Goal: Transaction & Acquisition: Subscribe to service/newsletter

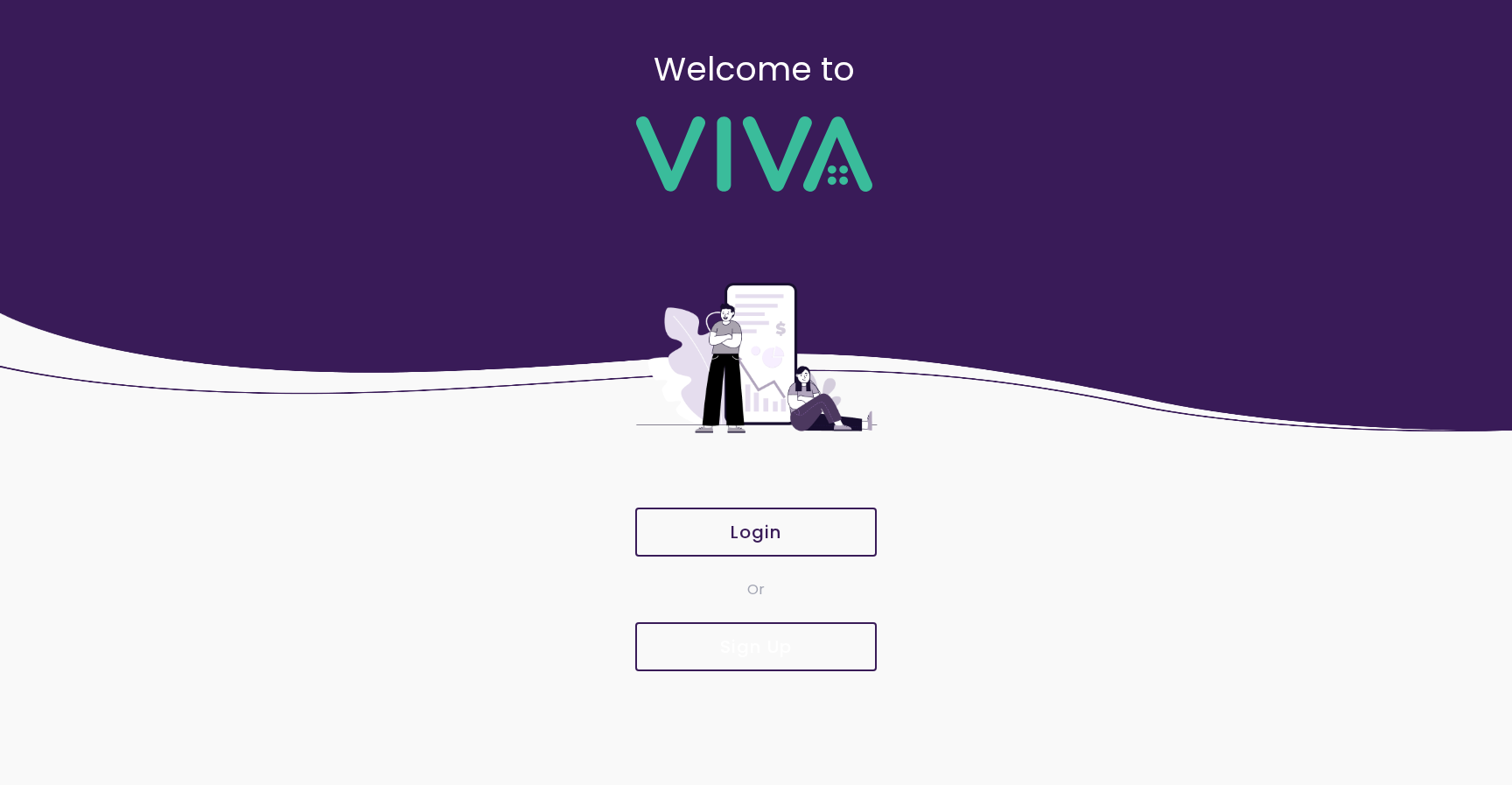
click at [800, 647] on span "Sign Up" at bounding box center [756, 647] width 203 height 18
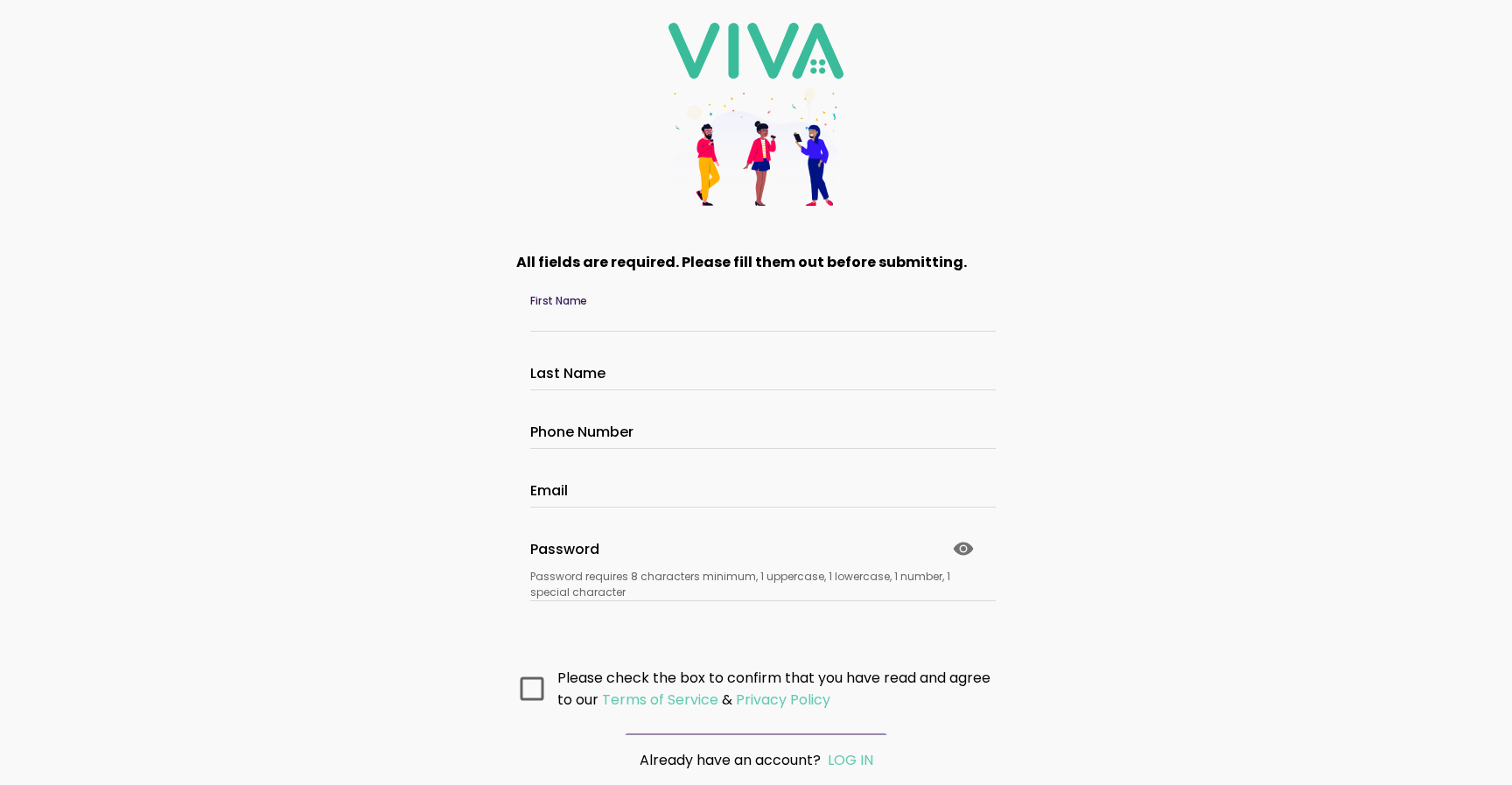
click at [619, 316] on input "First Name" at bounding box center [756, 318] width 451 height 15
type input "*"
type input "********"
type input "*****"
type input "**********"
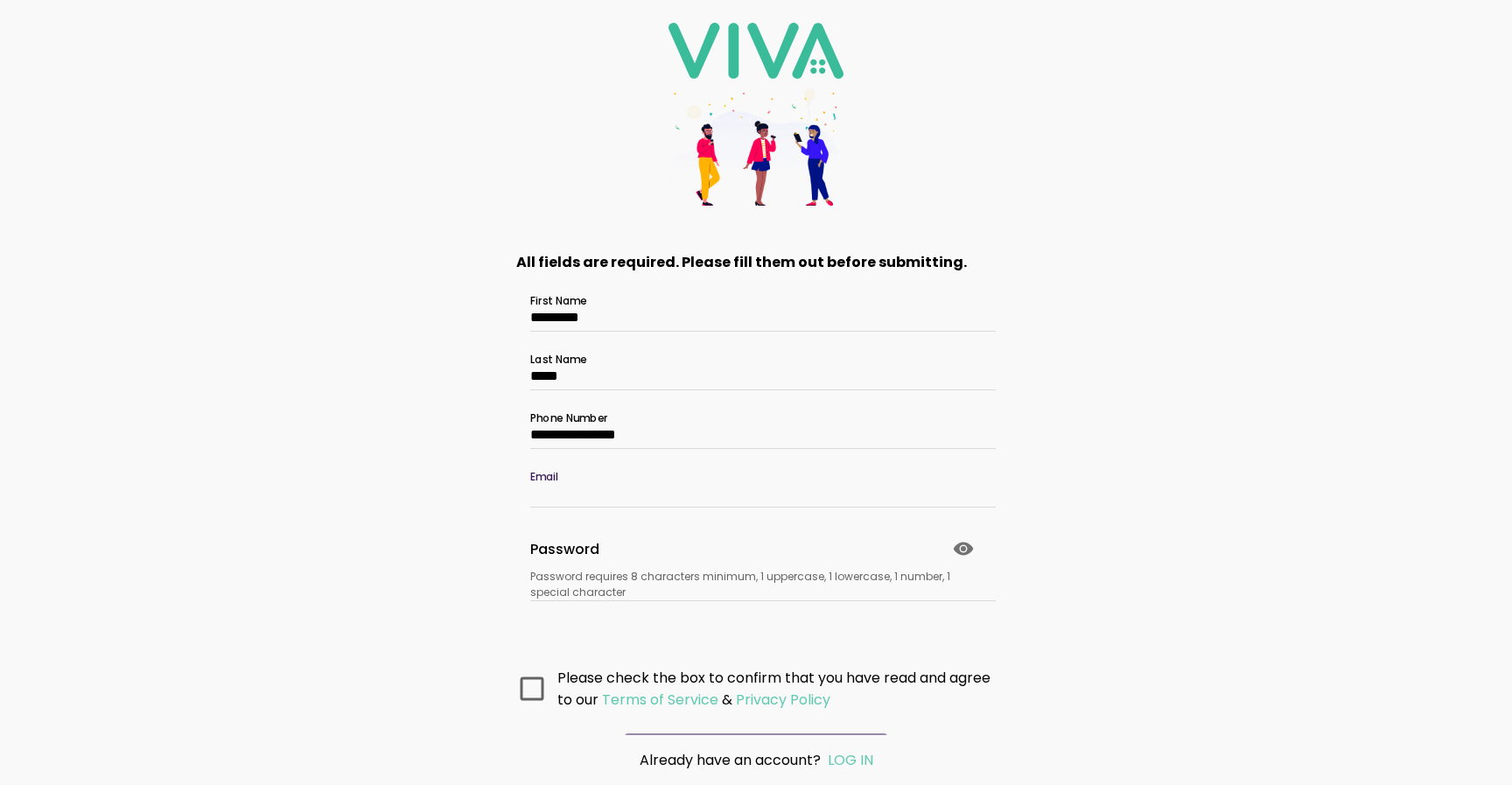
paste input "**********"
type input "**********"
paste input "**********"
type input "**********"
click at [534, 680] on icon at bounding box center [532, 688] width 23 height 24
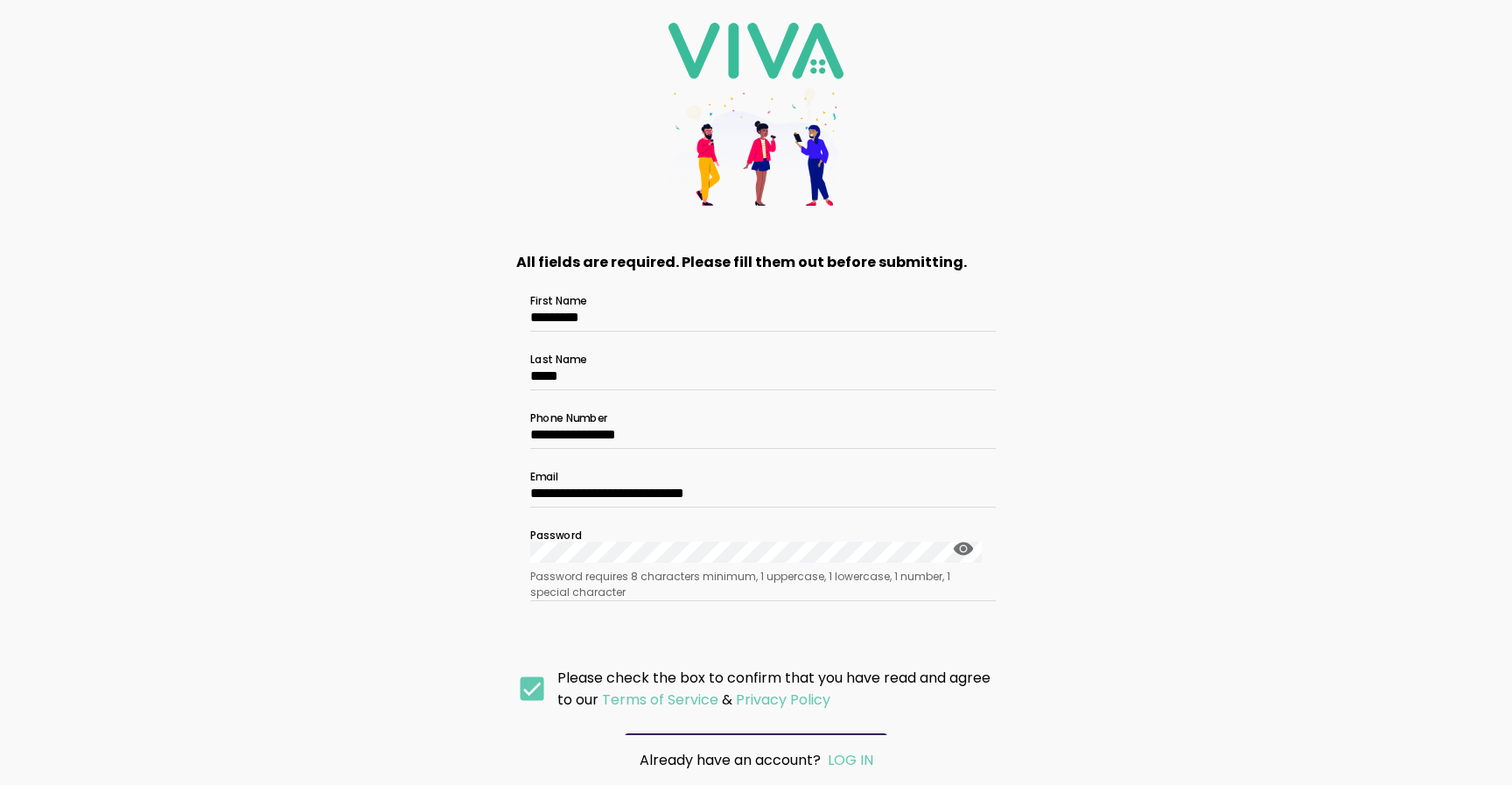
scroll to position [42, 0]
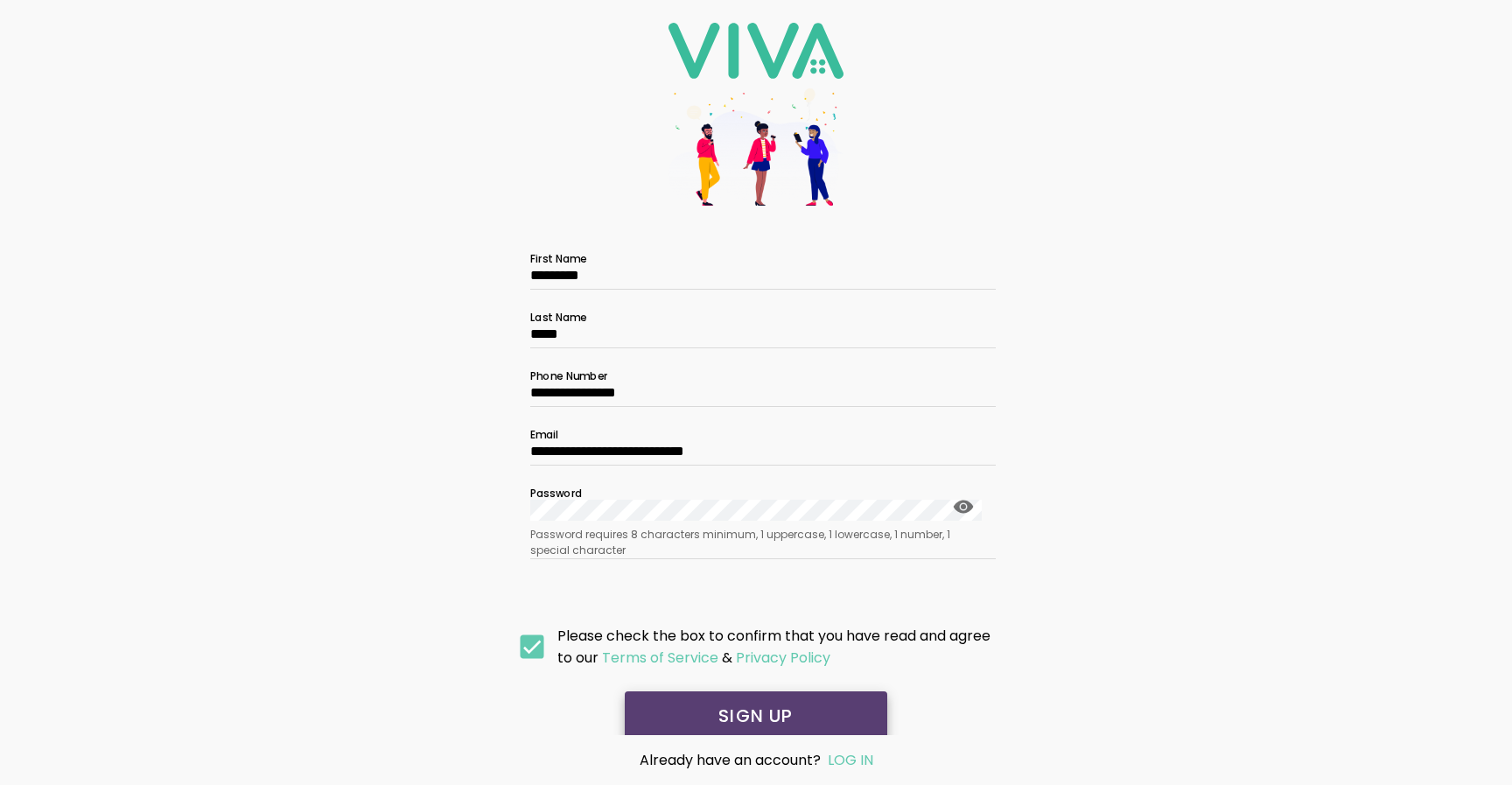
click at [0, 0] on slot "SIGN UP" at bounding box center [0, 0] width 0 height 0
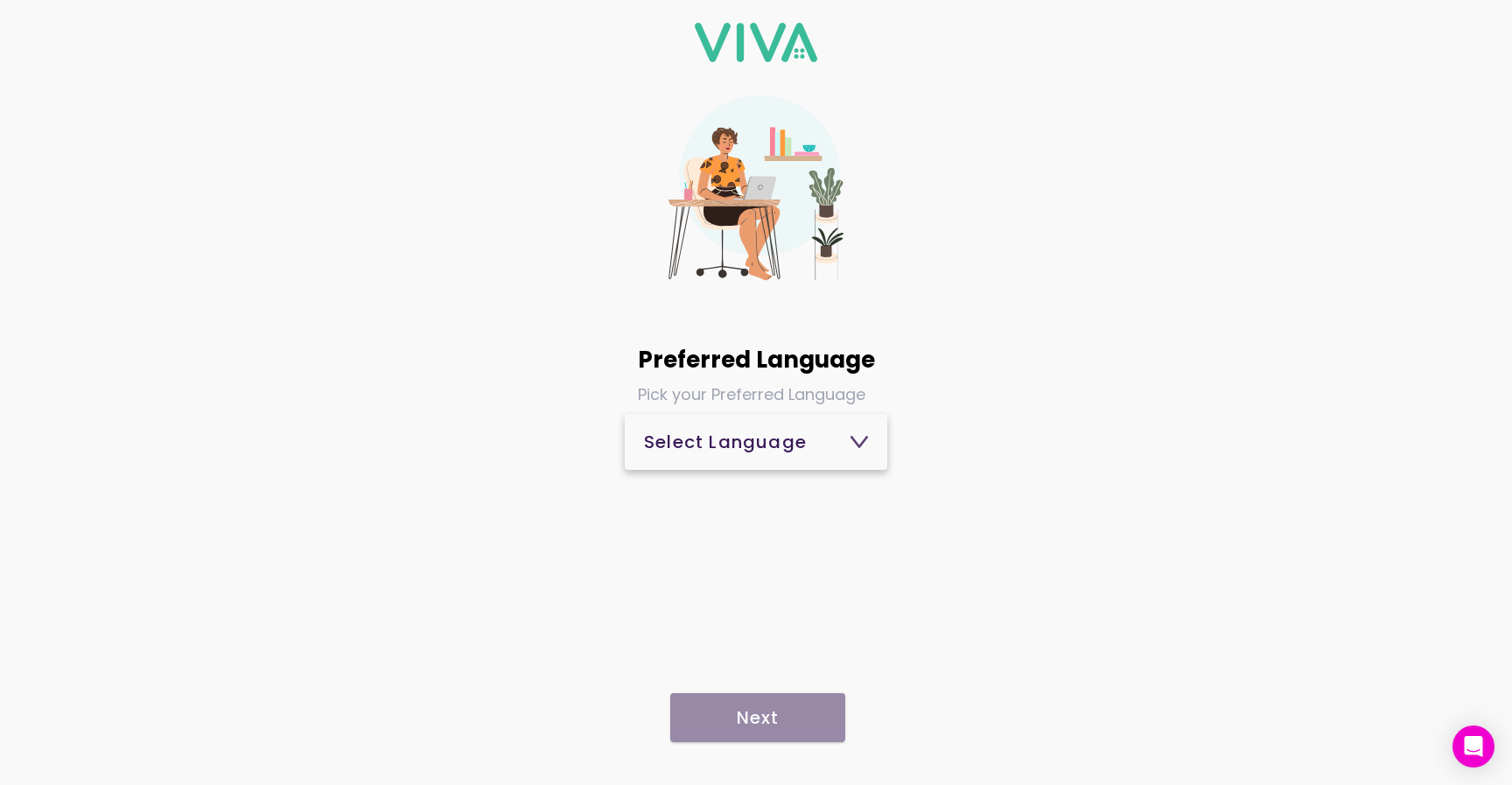
click at [768, 456] on span "Select Language" at bounding box center [756, 442] width 224 height 42
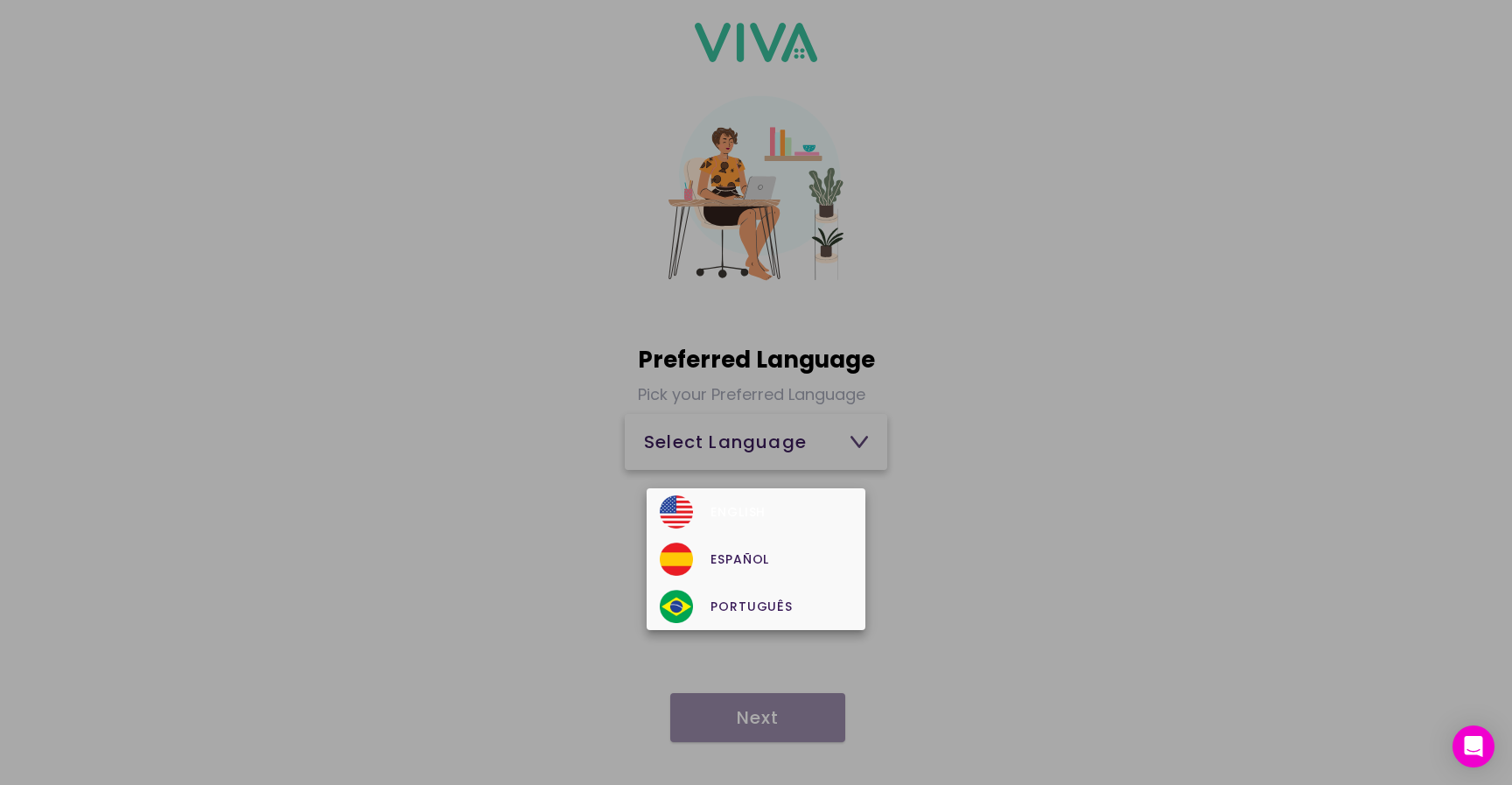
click at [747, 504] on div "English" at bounding box center [756, 511] width 192 height 33
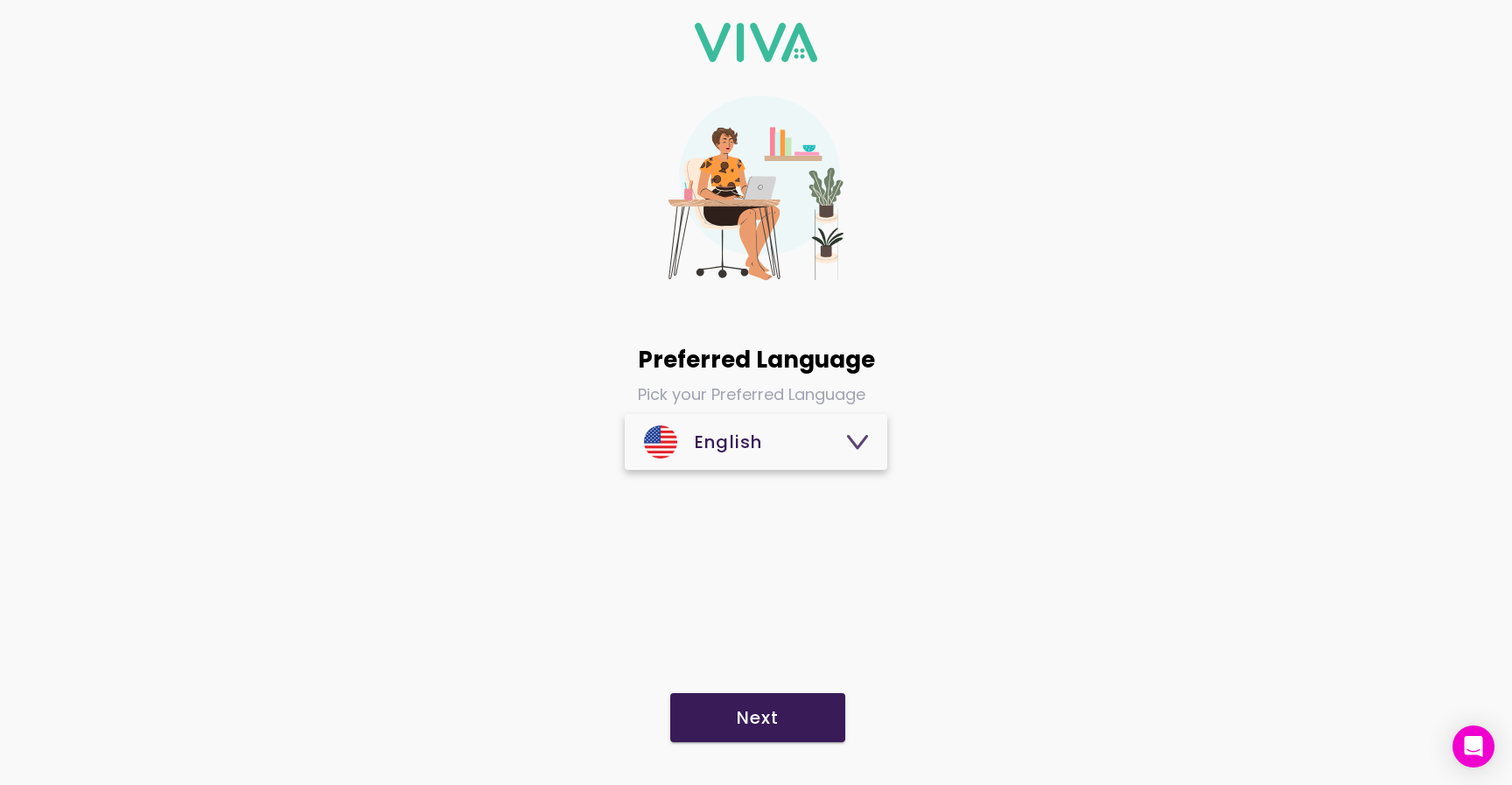
click at [0, 0] on slot "Next" at bounding box center [0, 0] width 0 height 0
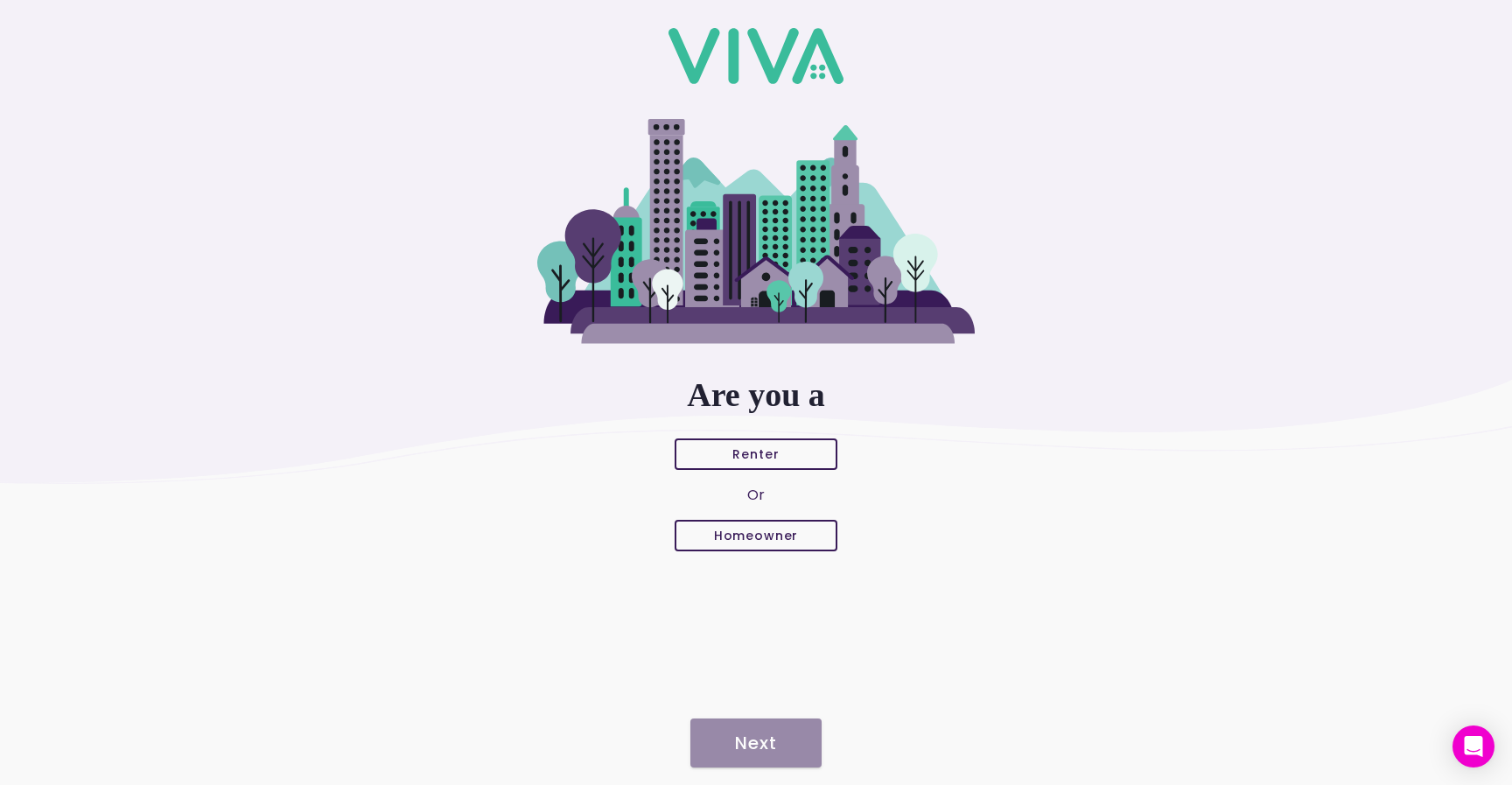
click at [753, 444] on button "Renter" at bounding box center [756, 454] width 163 height 32
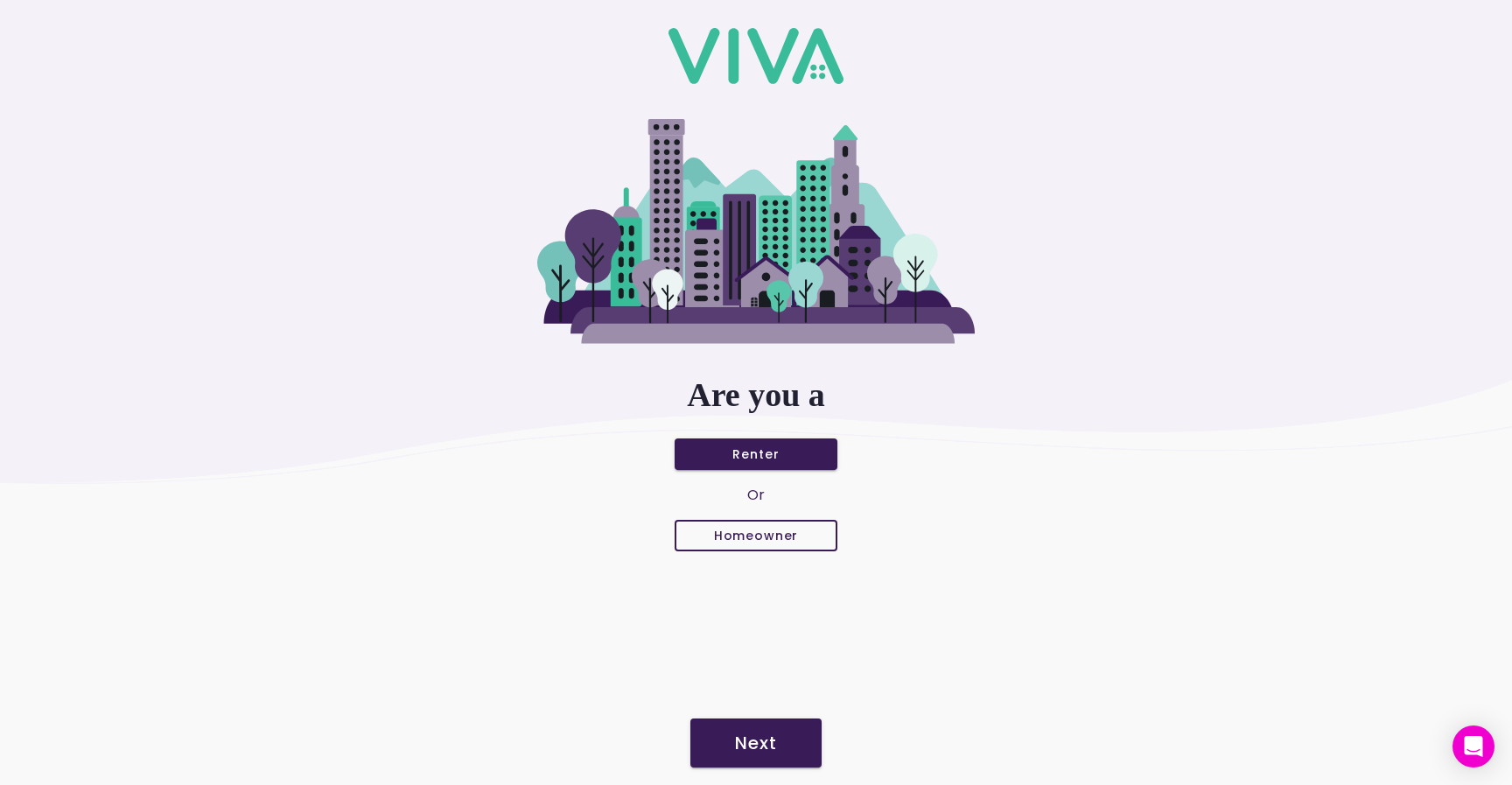
click at [0, 0] on slot "Next" at bounding box center [0, 0] width 0 height 0
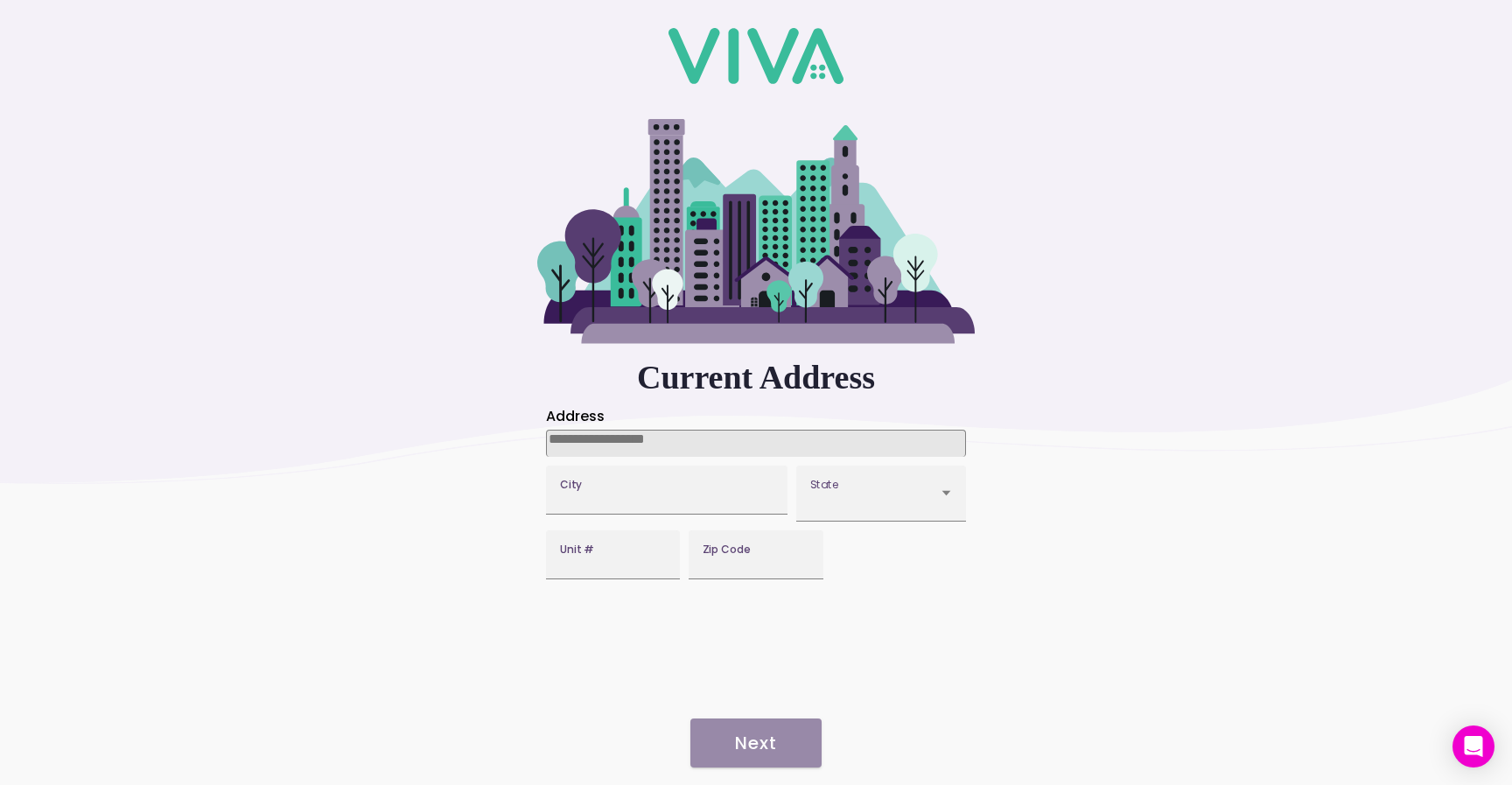
click at [672, 446] on input at bounding box center [756, 443] width 420 height 27
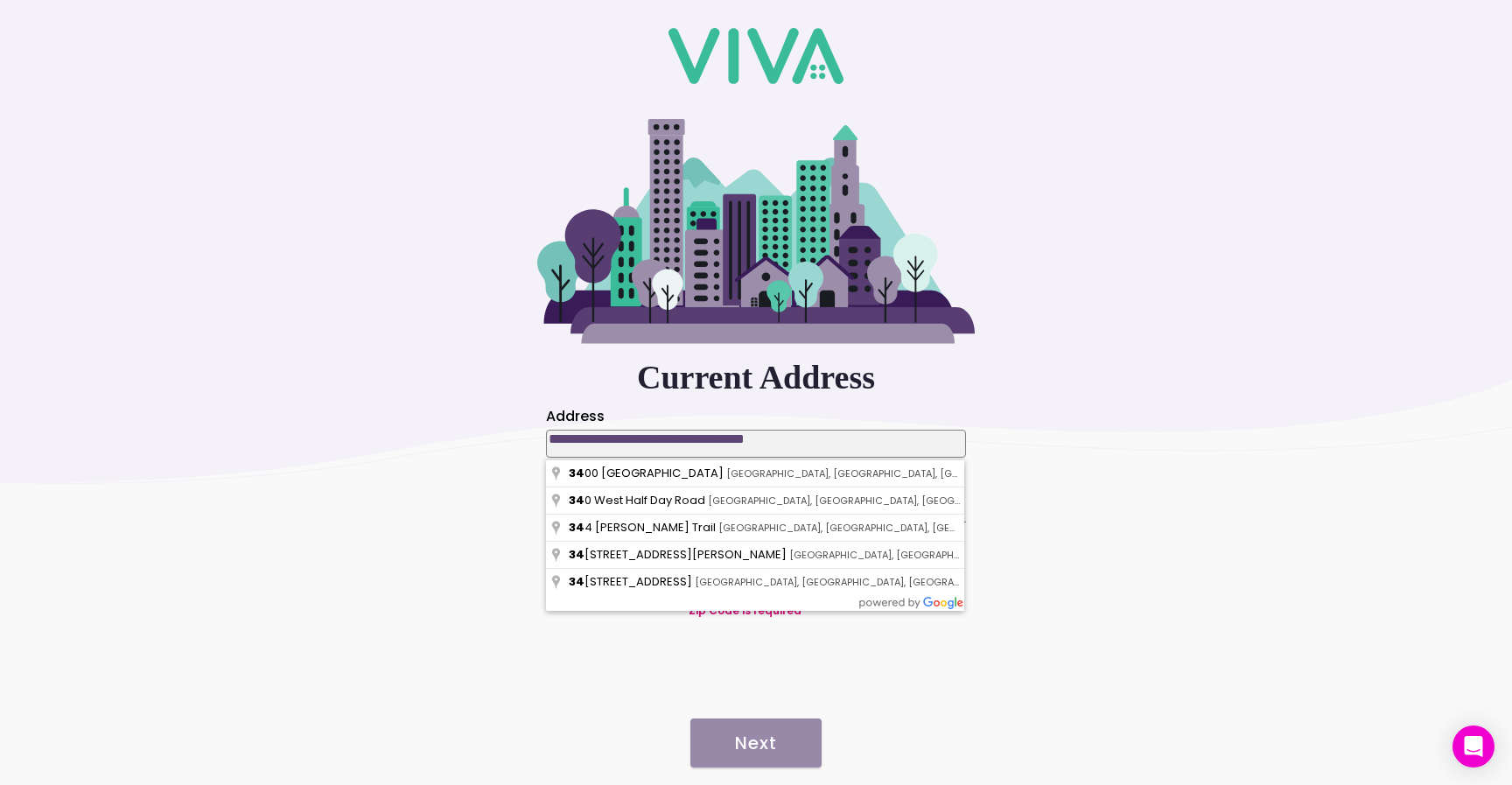
type input "**********"
type input "*****"
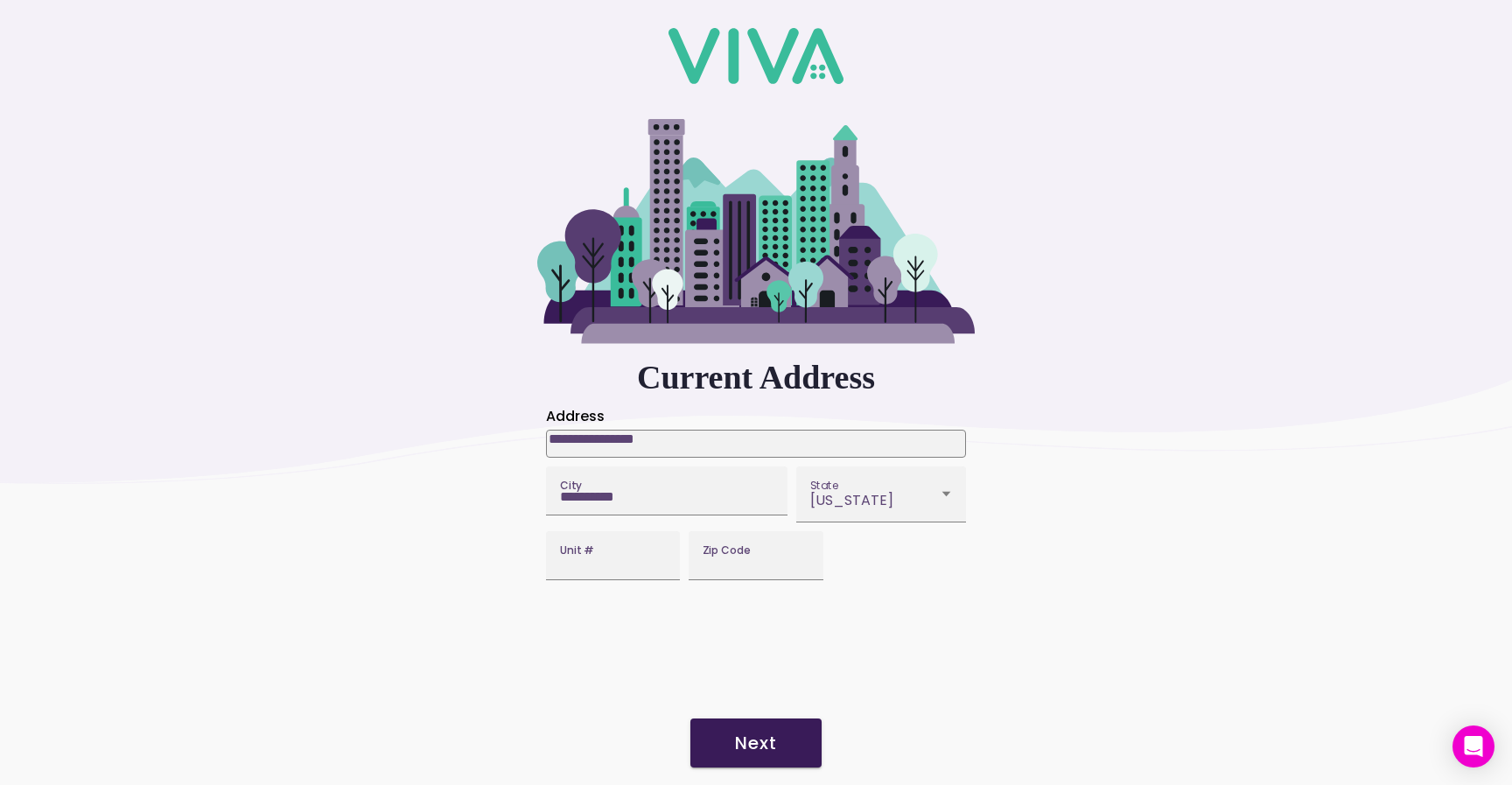
click at [743, 717] on link "Next" at bounding box center [756, 744] width 132 height 56
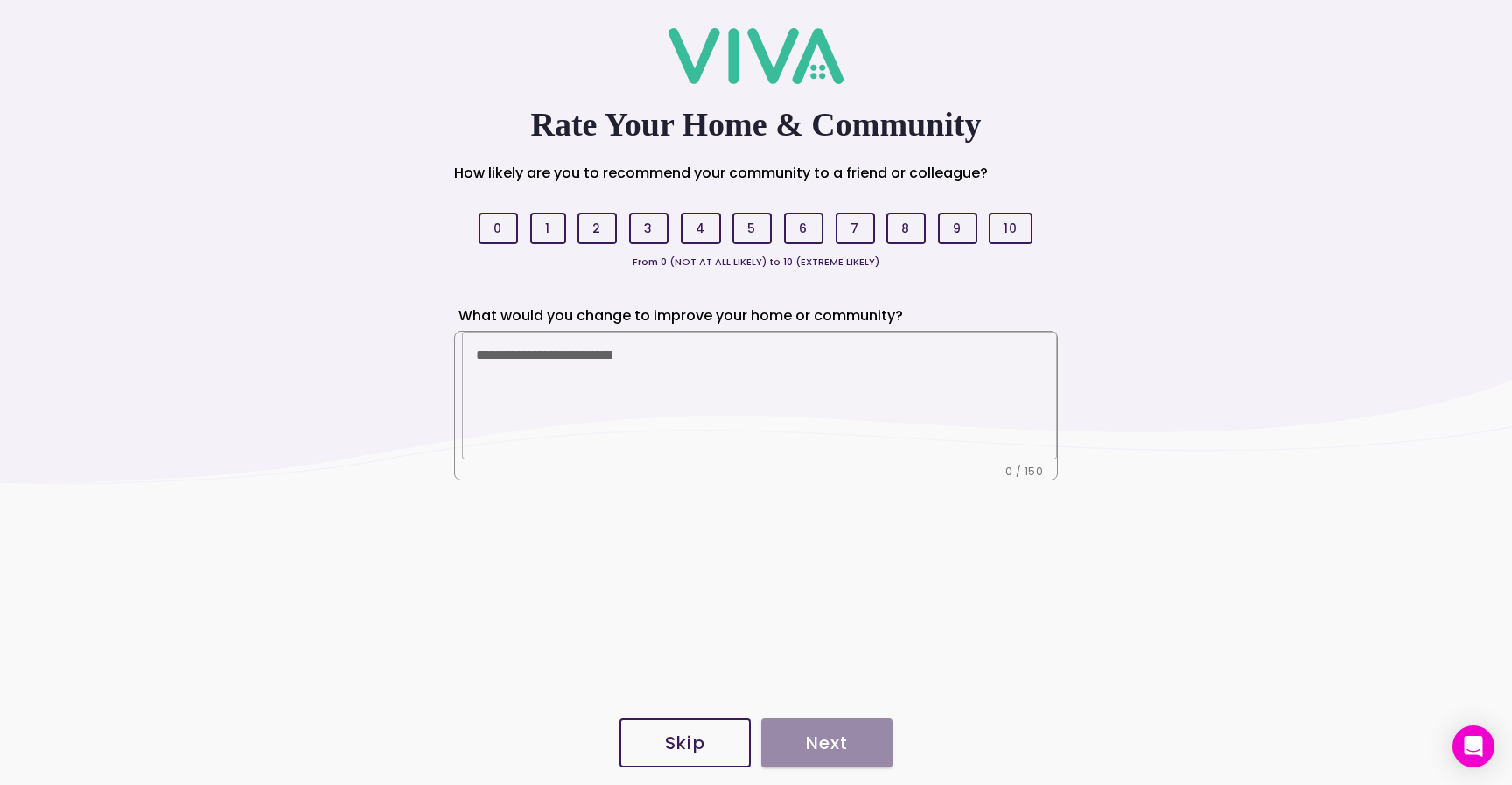
click at [712, 749] on span "Skip" at bounding box center [685, 743] width 93 height 18
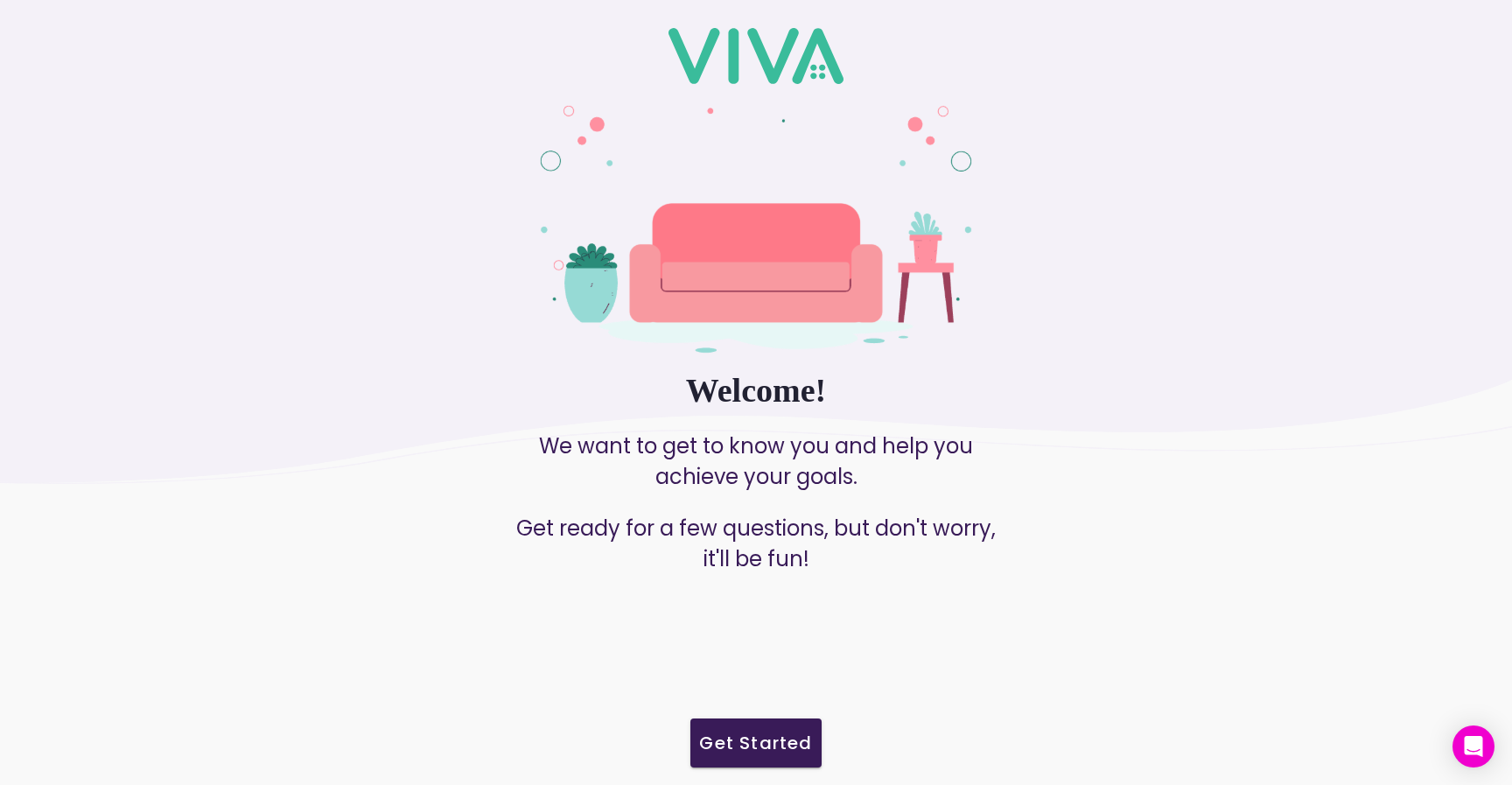
click at [0, 0] on slot "Get Started" at bounding box center [0, 0] width 0 height 0
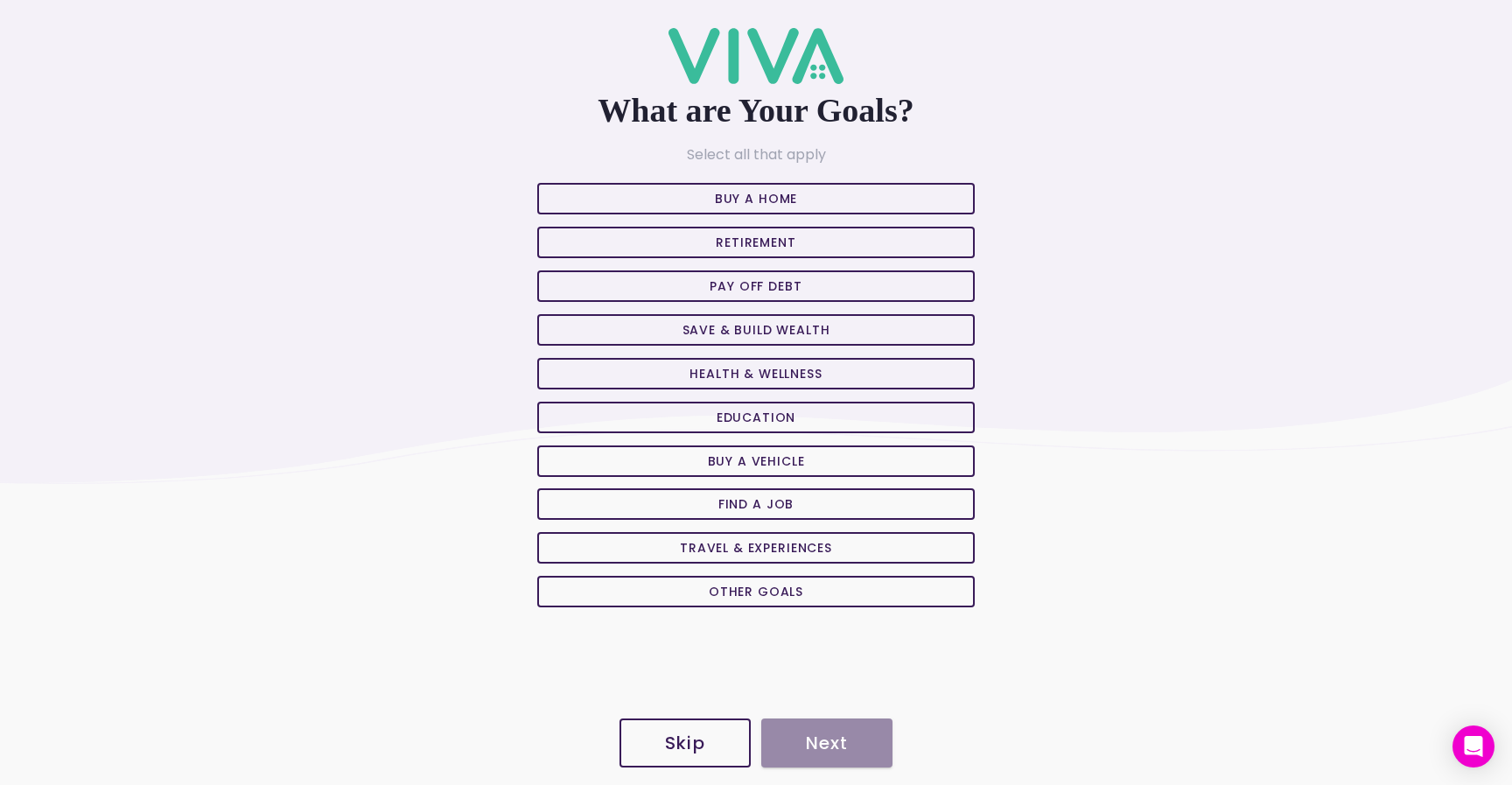
click at [710, 750] on span "Skip" at bounding box center [685, 743] width 93 height 18
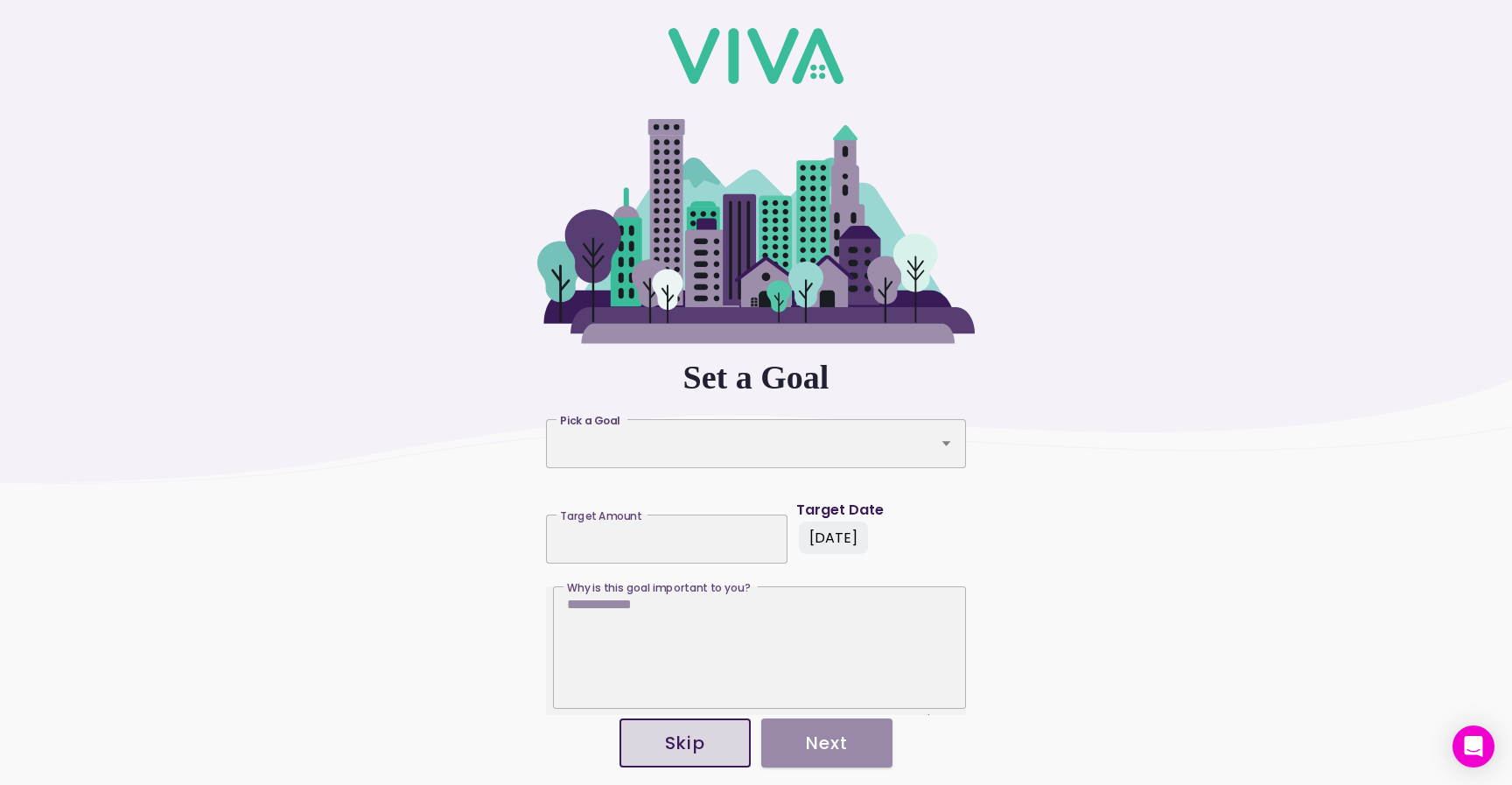
click at [0, 0] on slot "Skip" at bounding box center [0, 0] width 0 height 0
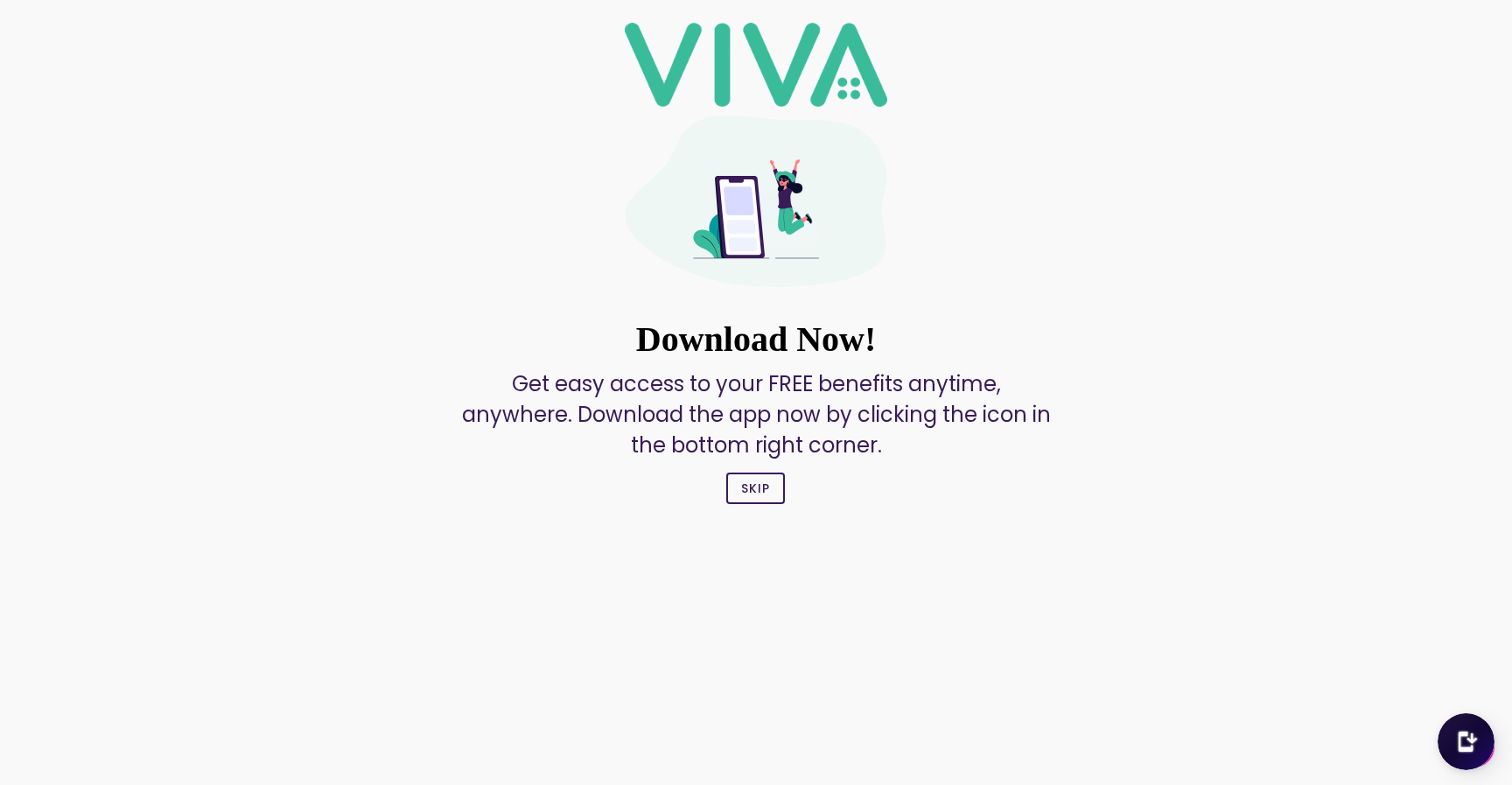
click at [770, 472] on ion-col "Skip" at bounding box center [755, 488] width 70 height 47
click at [763, 501] on button "Skip" at bounding box center [756, 489] width 58 height 32
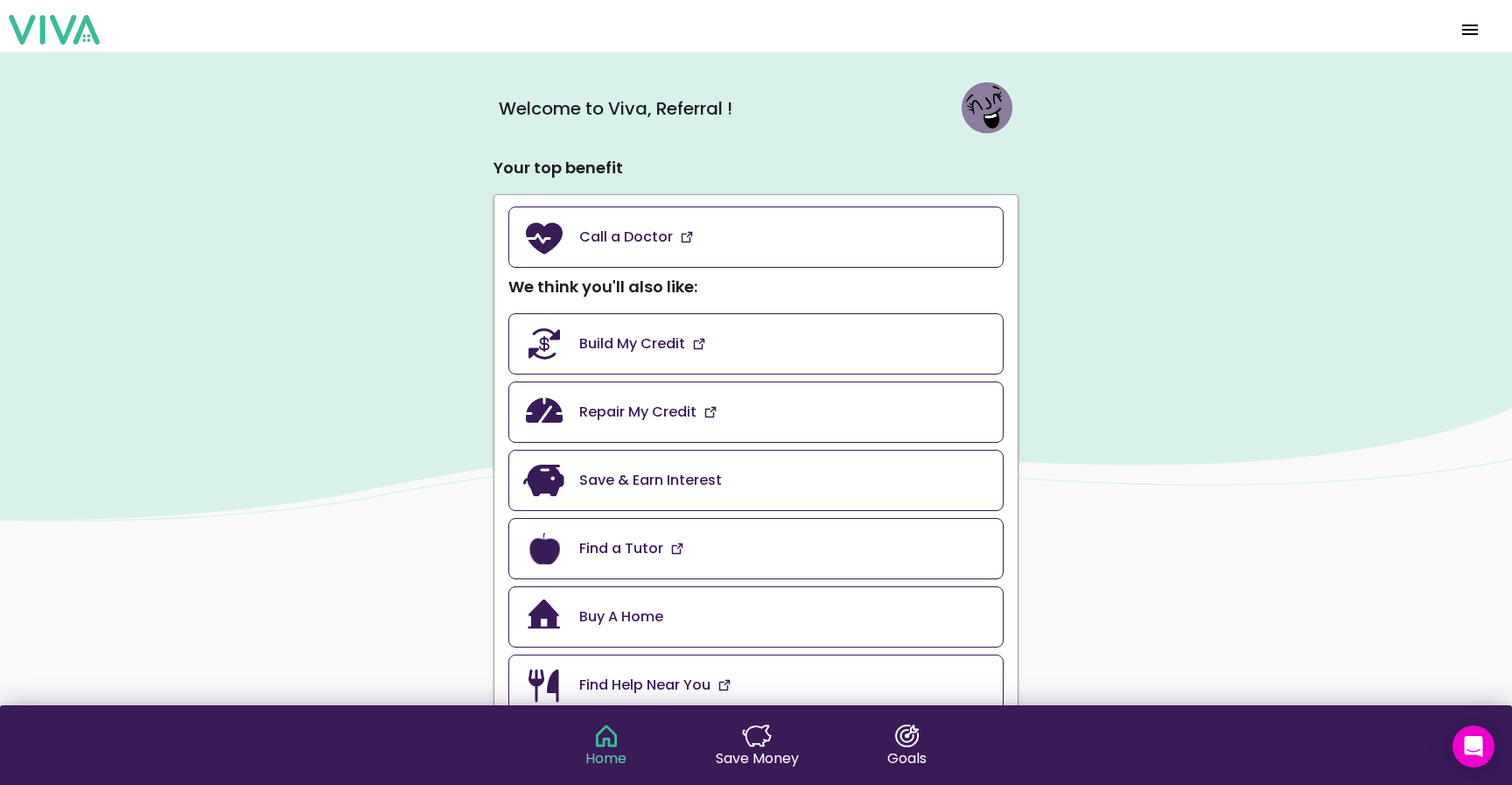
click at [1467, 36] on span "menu" at bounding box center [1470, 29] width 28 height 42
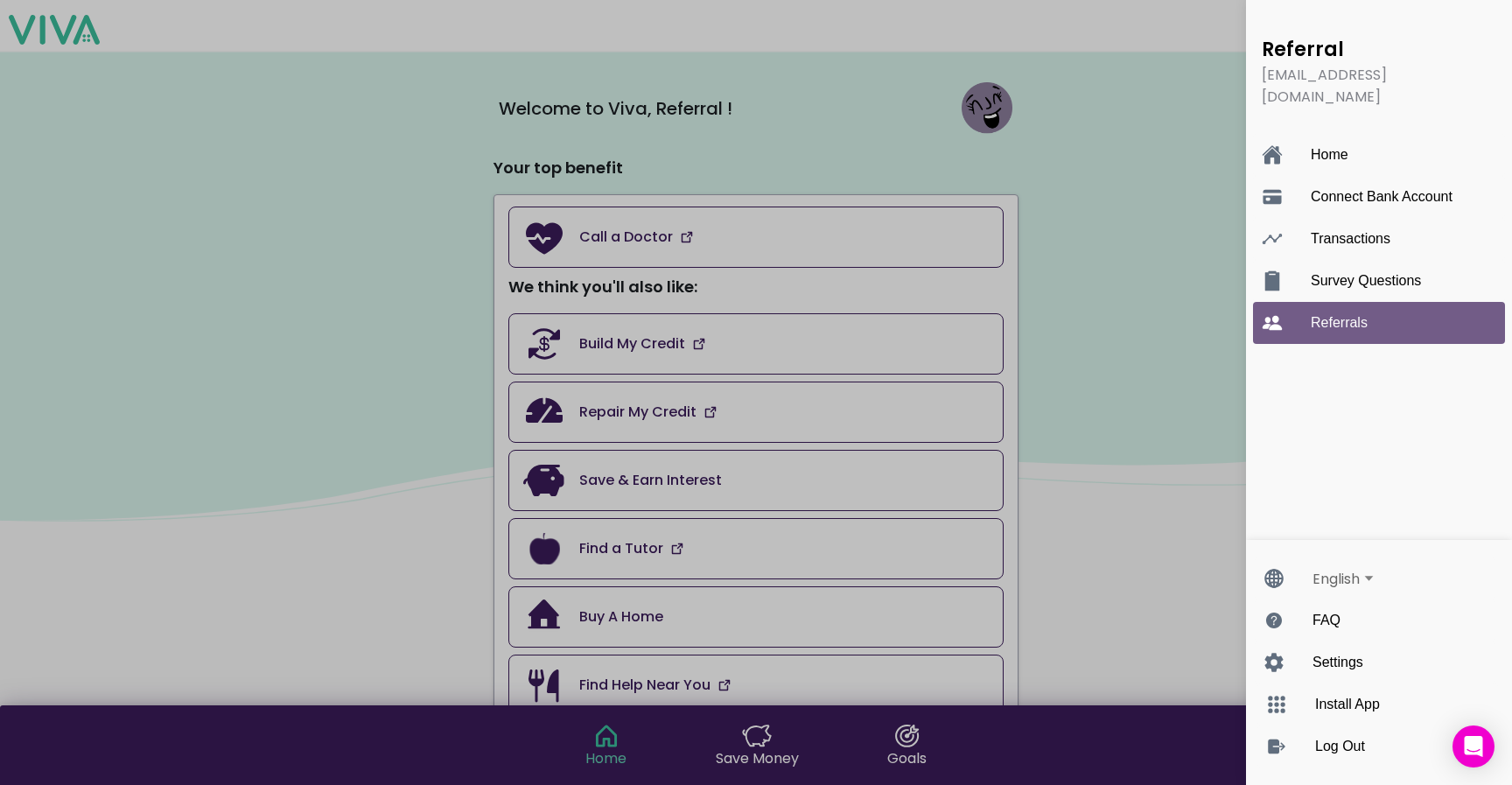
click at [1343, 315] on ion-label "Referrals" at bounding box center [1396, 322] width 171 height 16
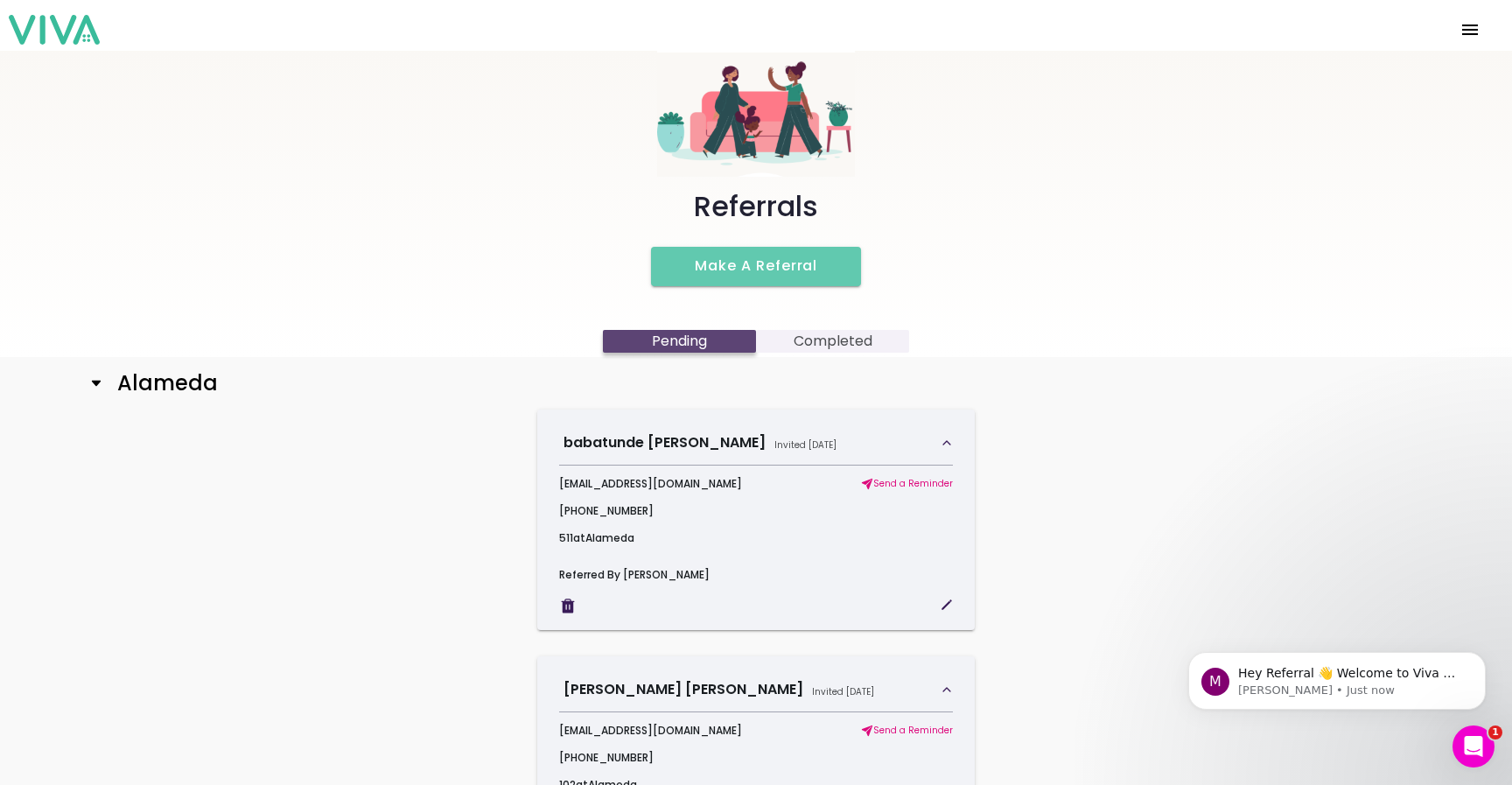
click at [133, 376] on h2 "Alameda" at bounding box center [161, 384] width 115 height 25
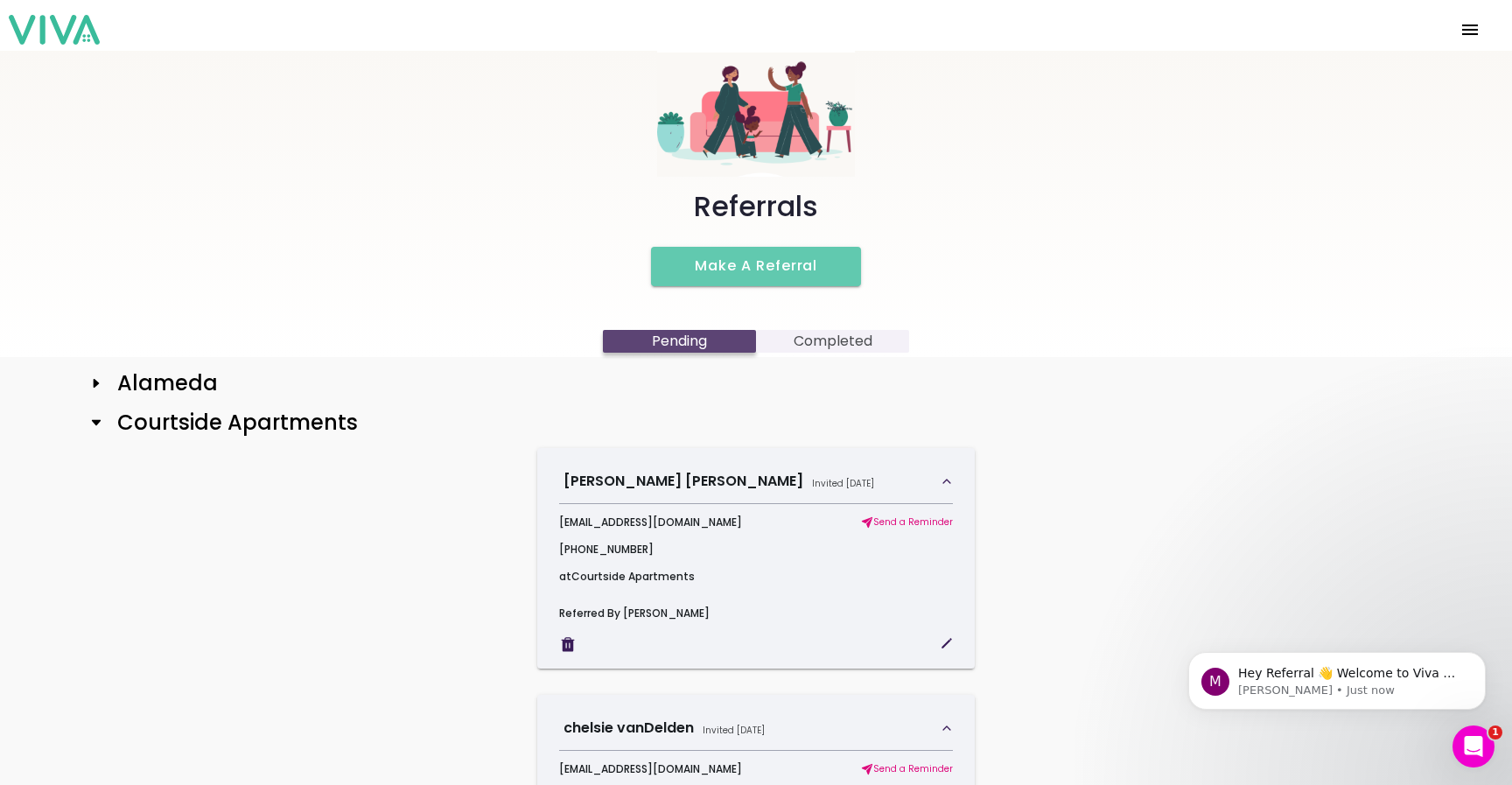
click at [118, 425] on h2 "Courtside Apartments" at bounding box center [230, 423] width 255 height 25
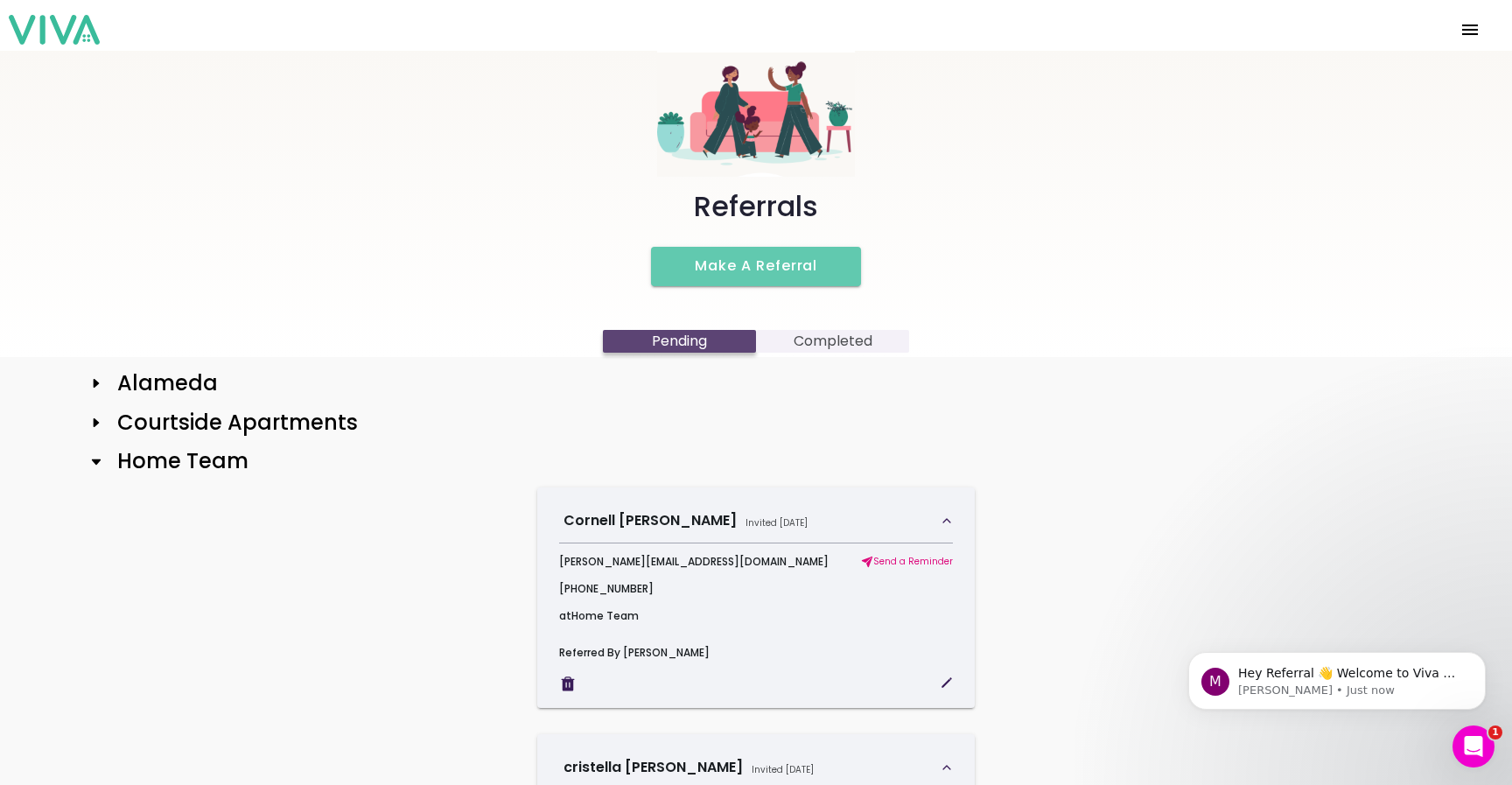
click at [118, 450] on h2 "Home Team" at bounding box center [176, 462] width 146 height 25
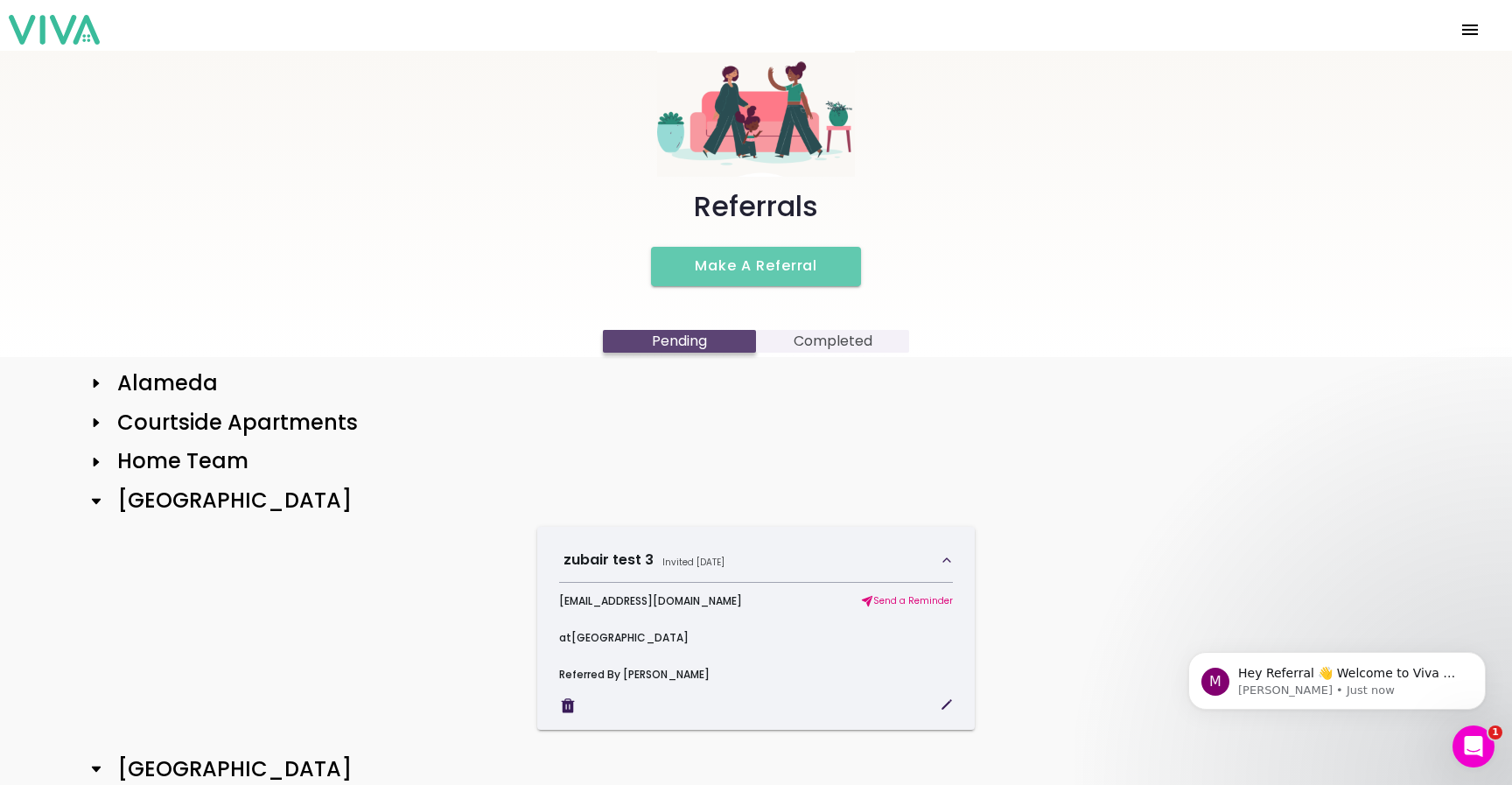
click at [133, 501] on h2 "[GEOGRAPHIC_DATA]" at bounding box center [227, 501] width 248 height 25
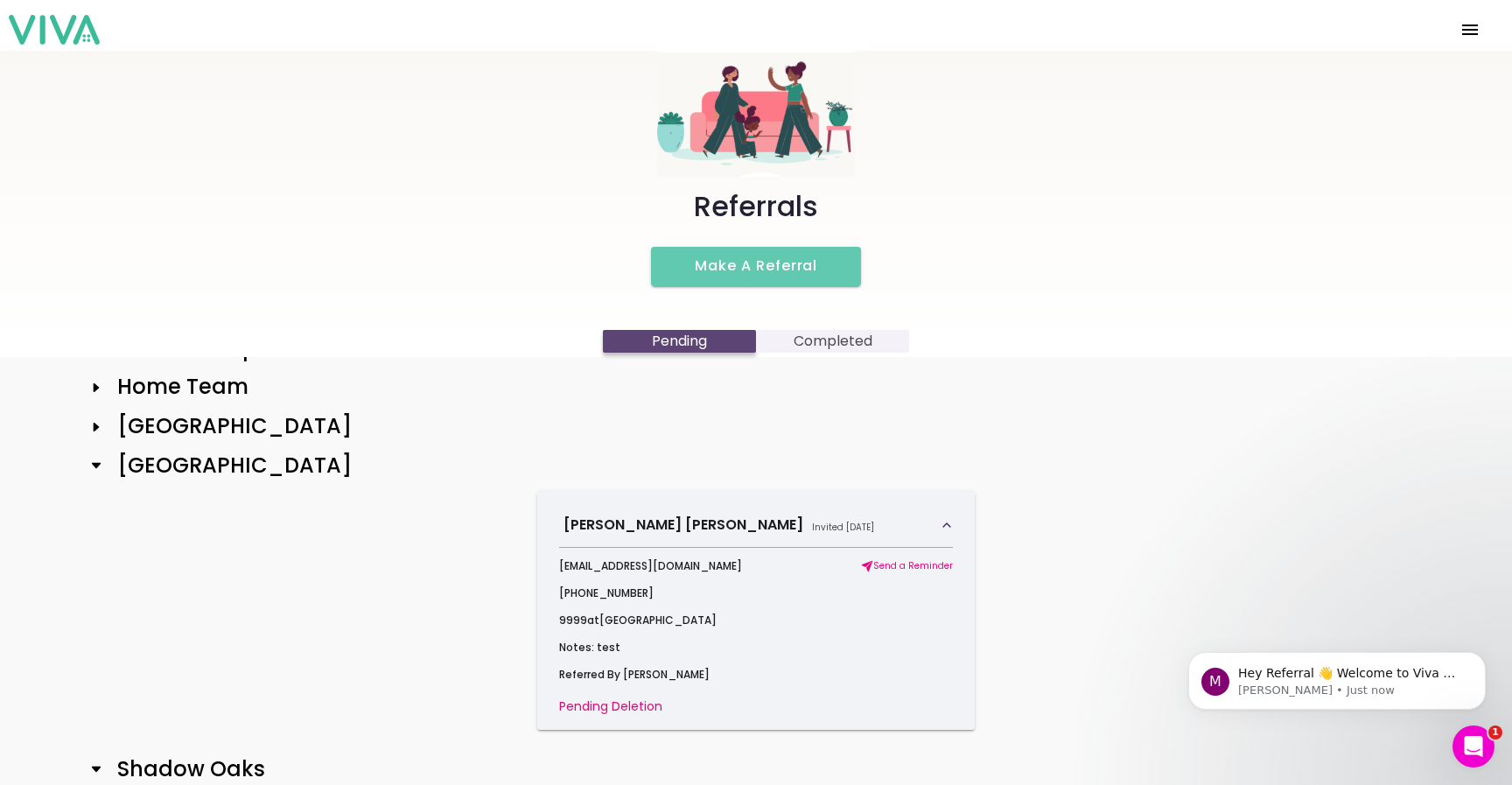
scroll to position [80, 0]
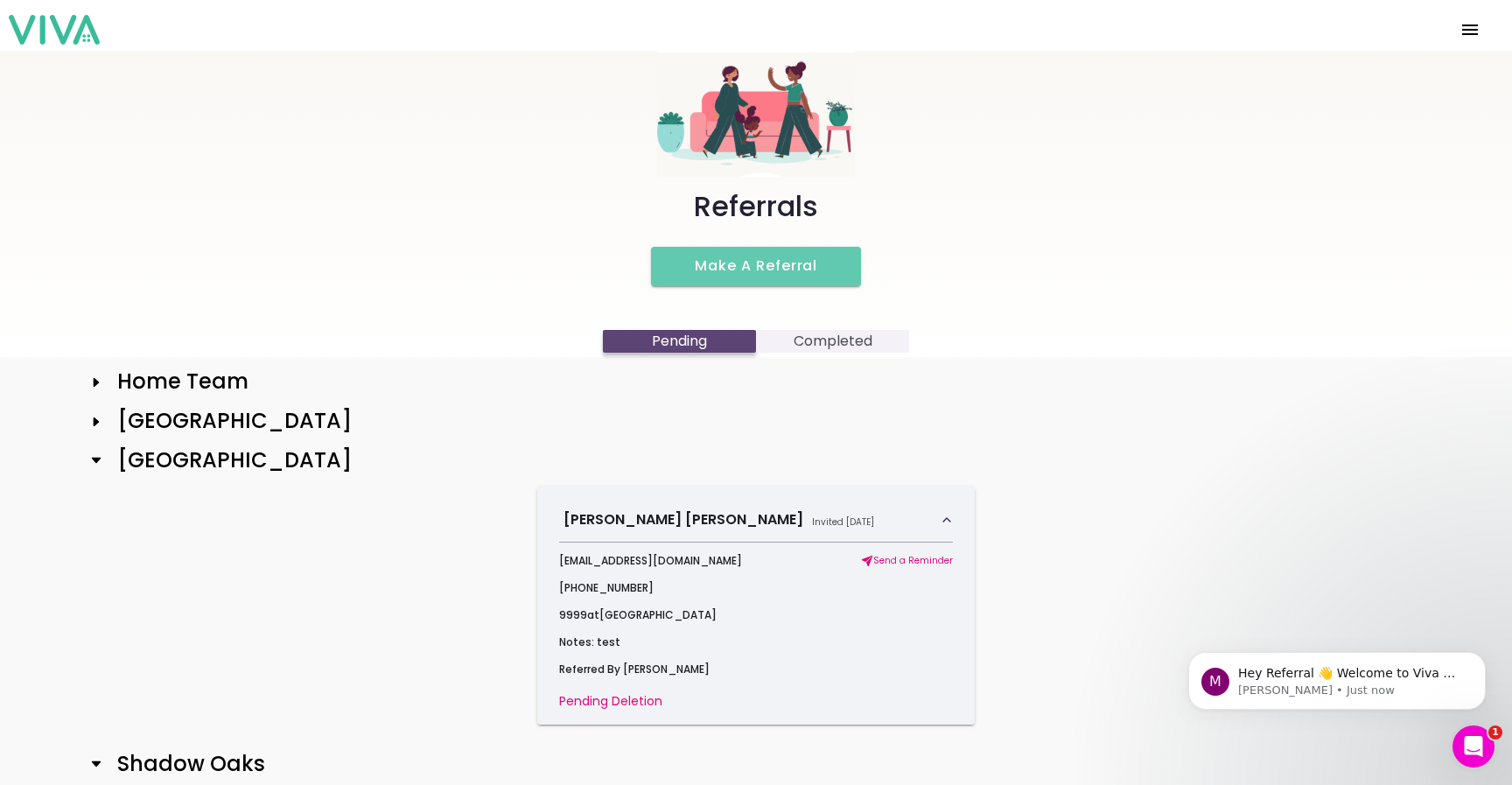
click at [158, 467] on h2 "[GEOGRAPHIC_DATA]" at bounding box center [227, 461] width 248 height 25
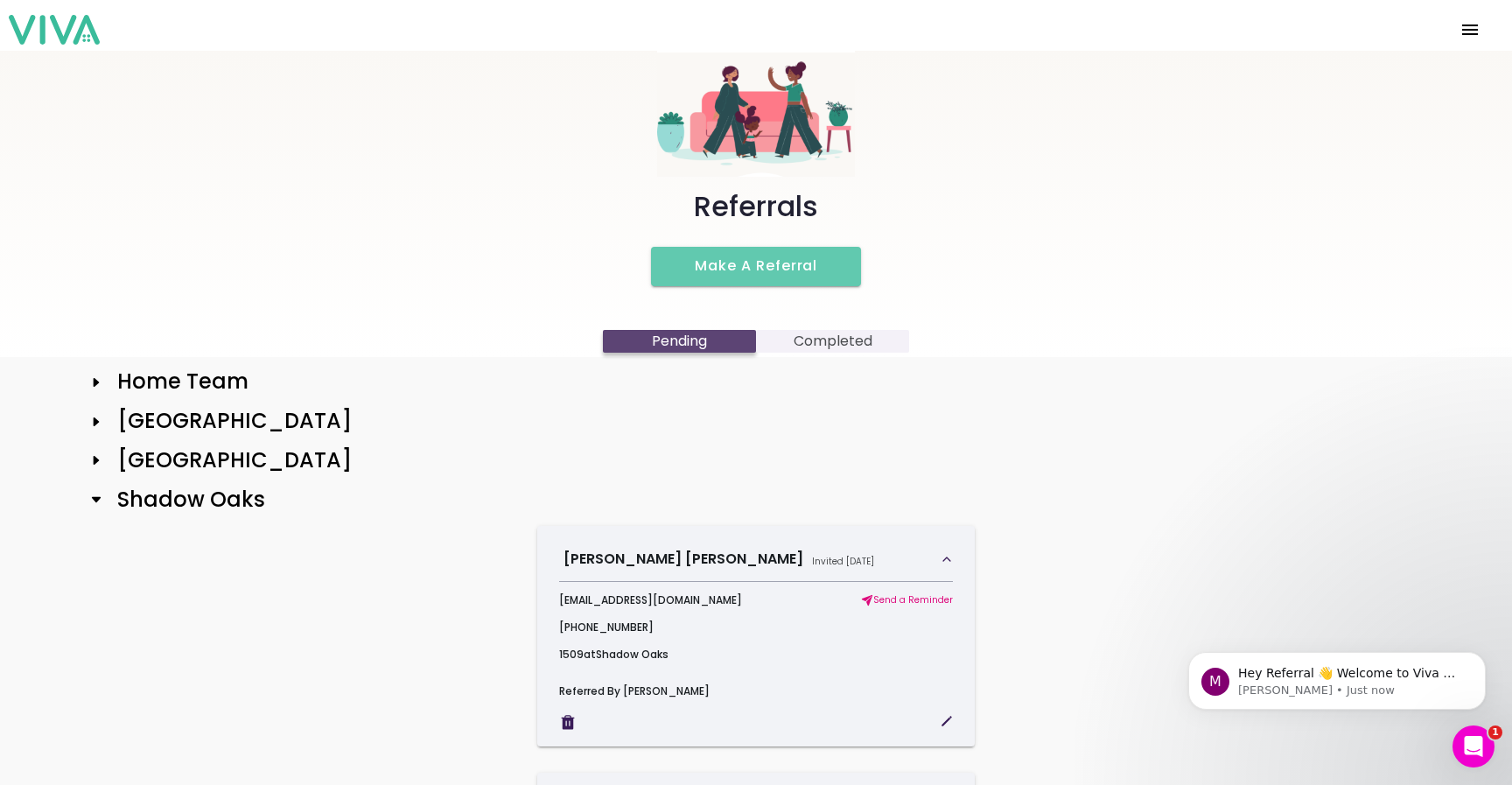
click at [172, 506] on h2 "Shadow Oaks" at bounding box center [184, 500] width 162 height 25
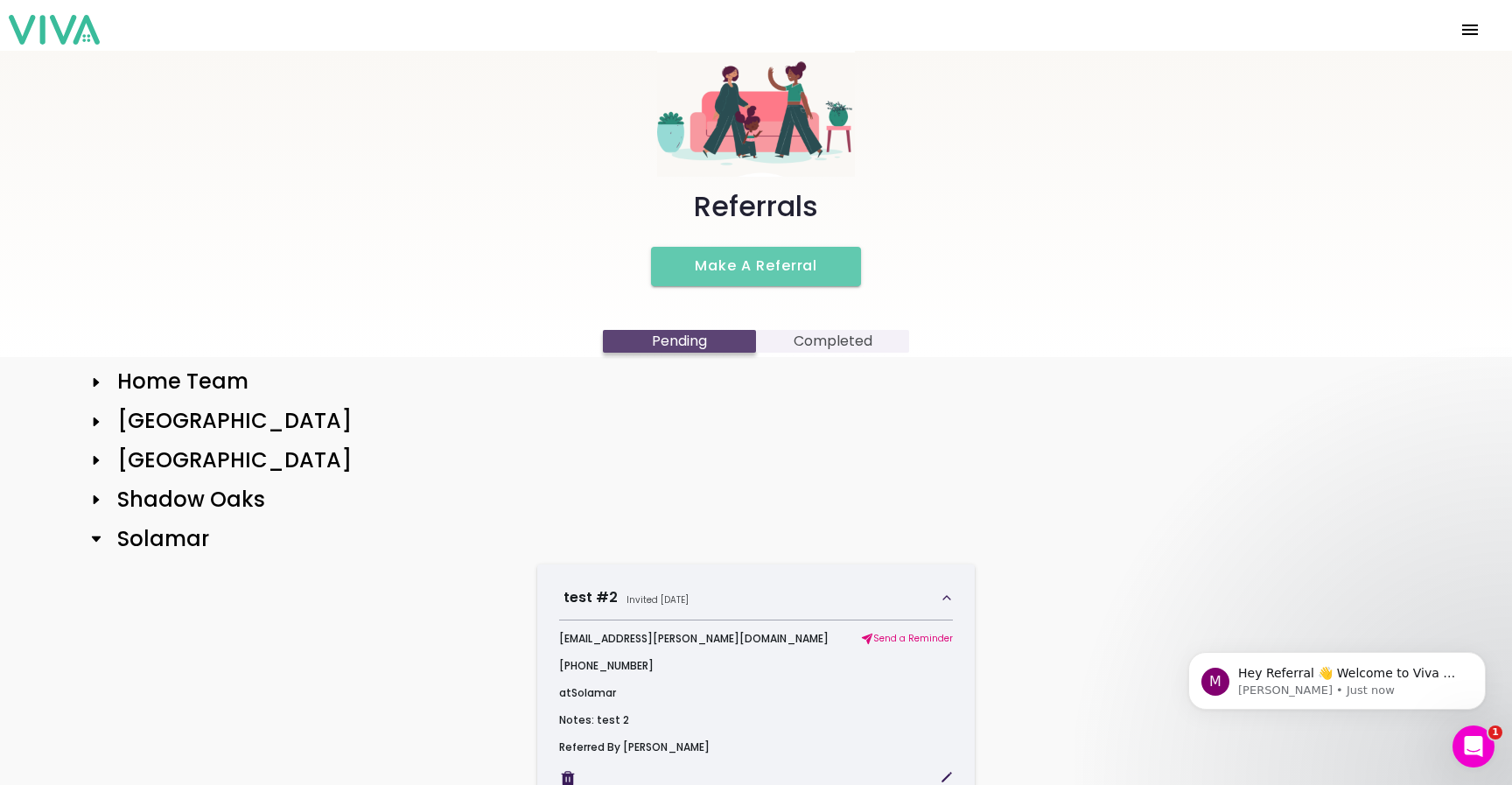
click at [163, 534] on h2 "Solamar" at bounding box center [156, 539] width 106 height 25
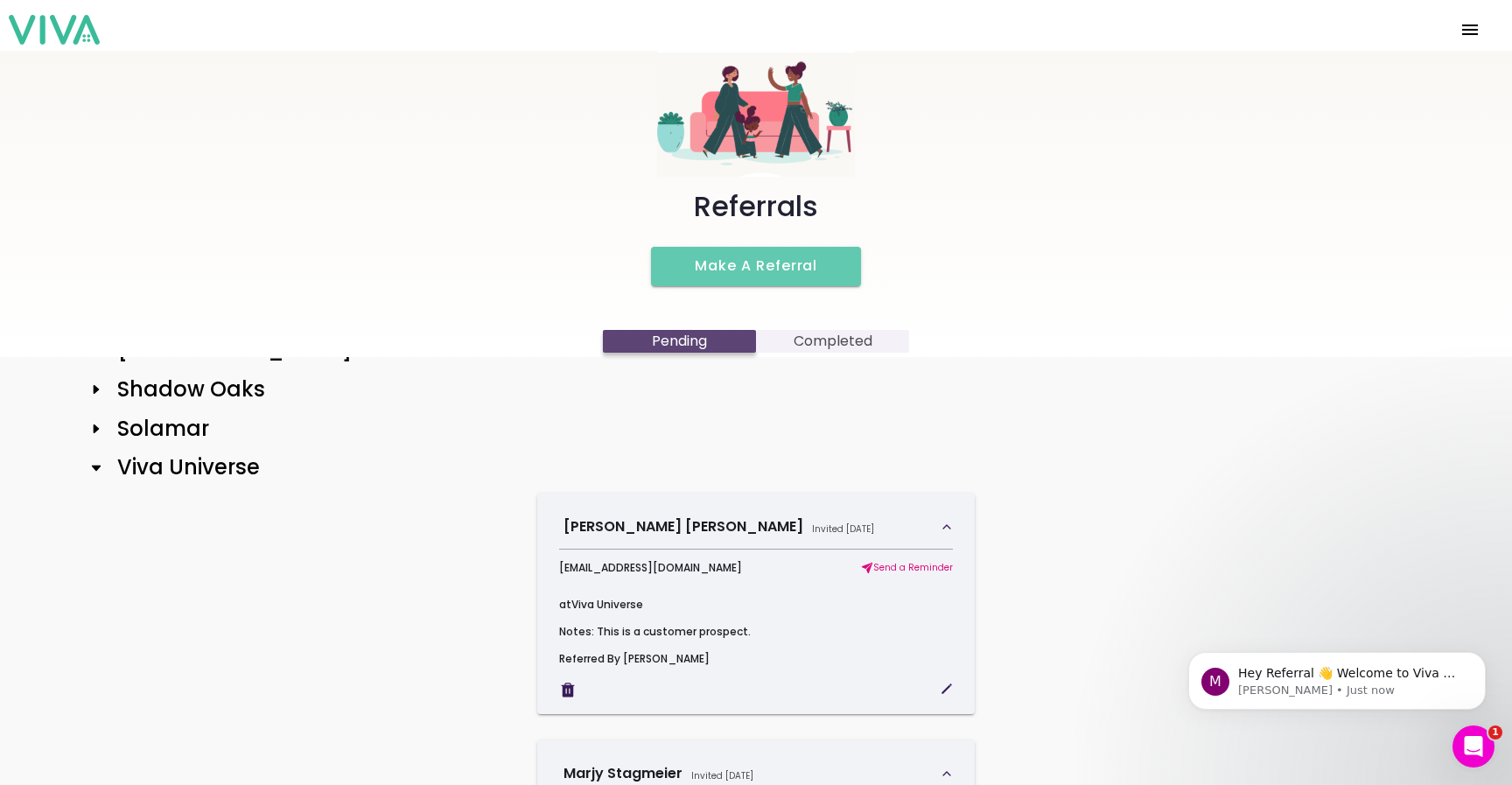
scroll to position [194, 0]
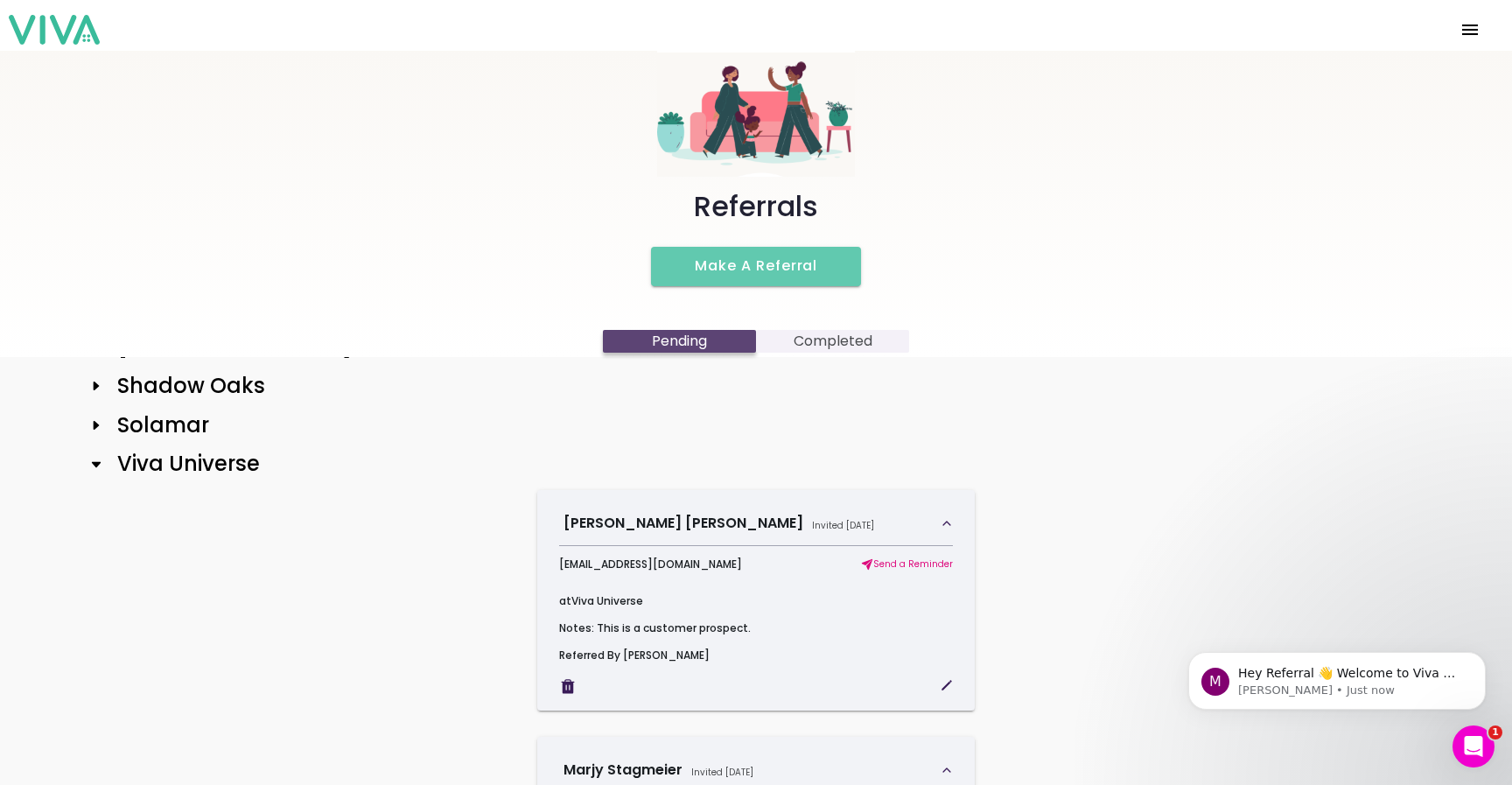
click at [177, 474] on h2 "Viva Universe" at bounding box center [181, 463] width 157 height 25
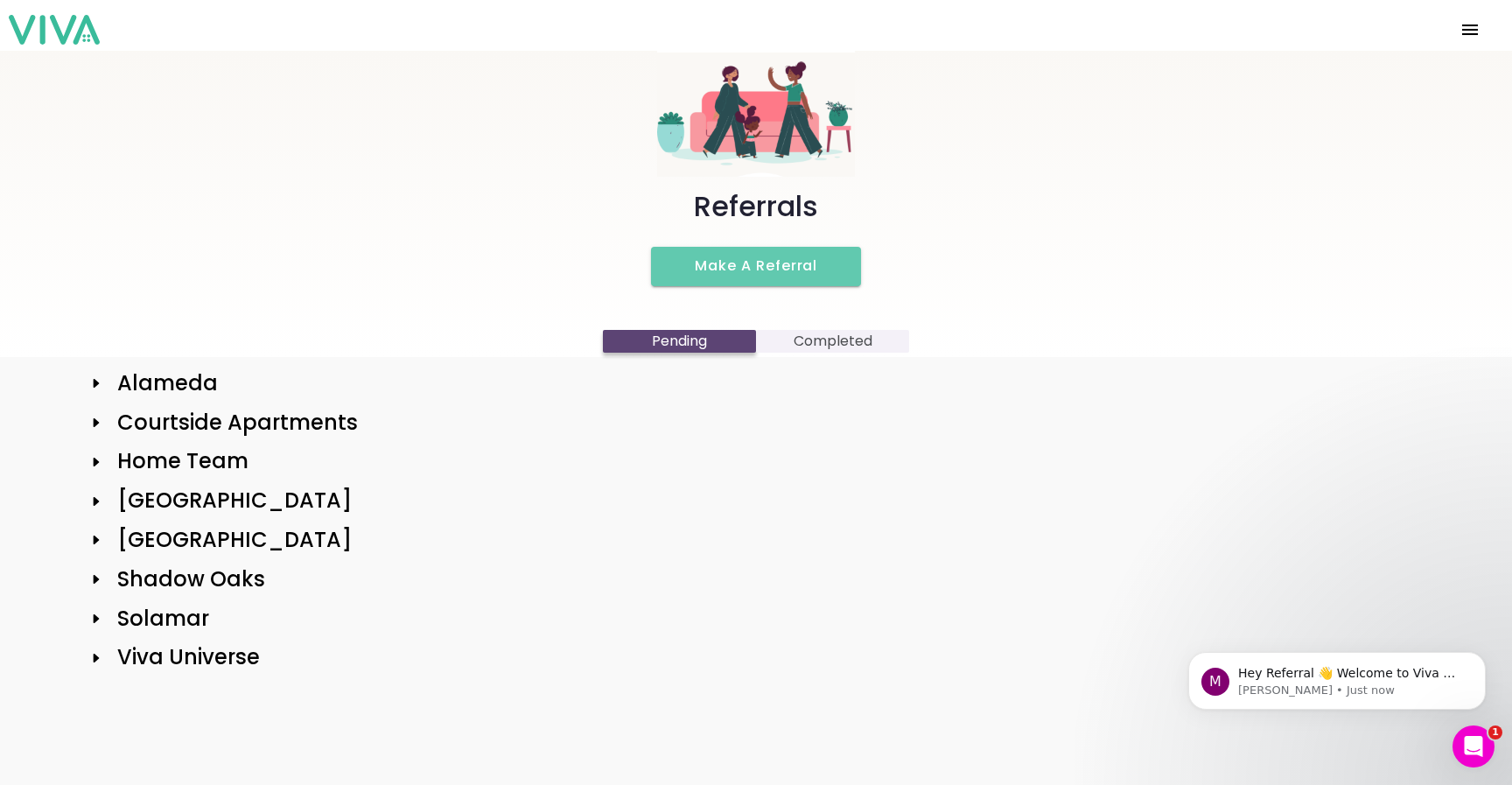
click at [173, 377] on h2 "Alameda" at bounding box center [161, 384] width 115 height 25
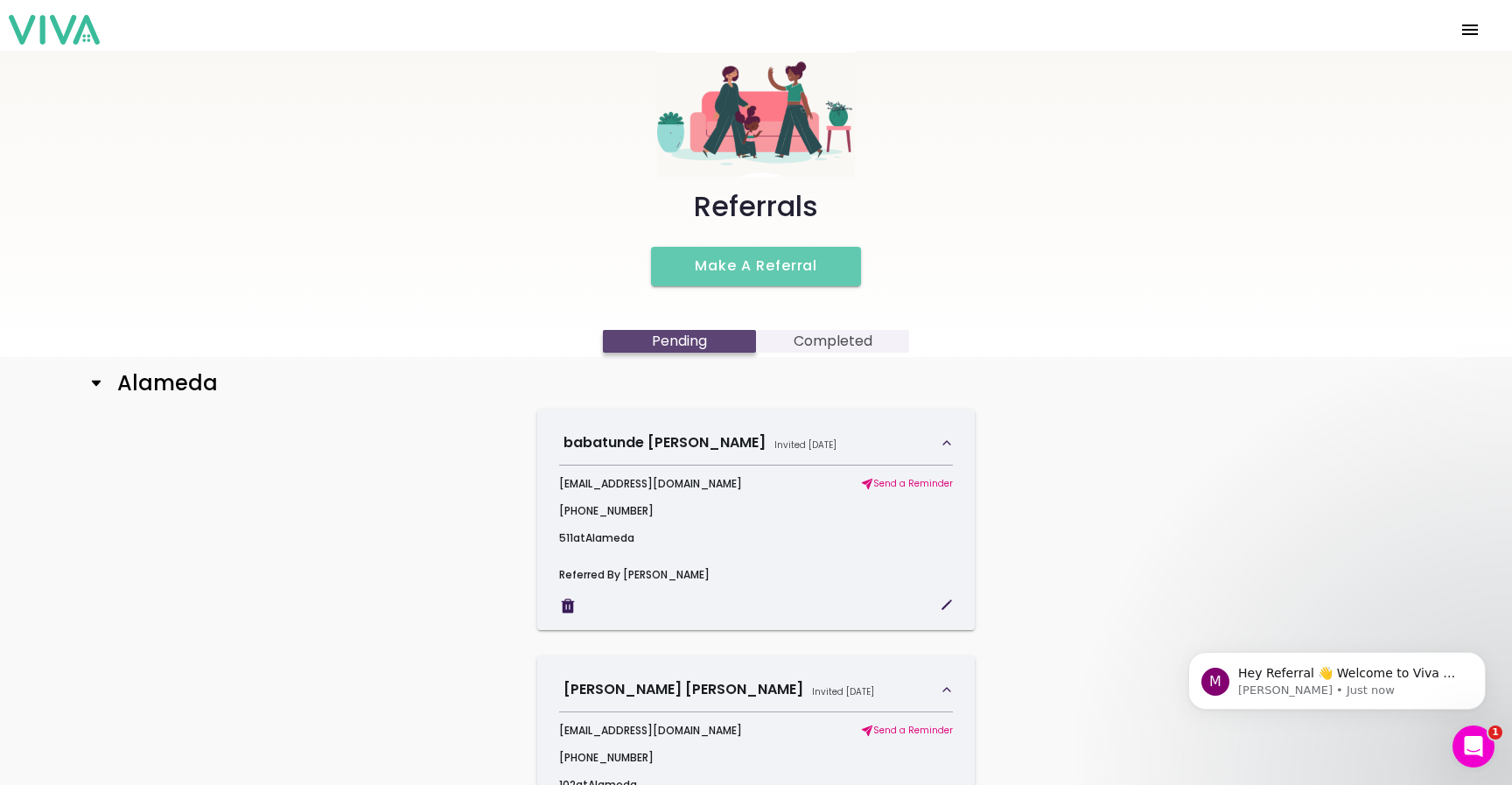
click at [179, 382] on h2 "Alameda" at bounding box center [161, 384] width 115 height 25
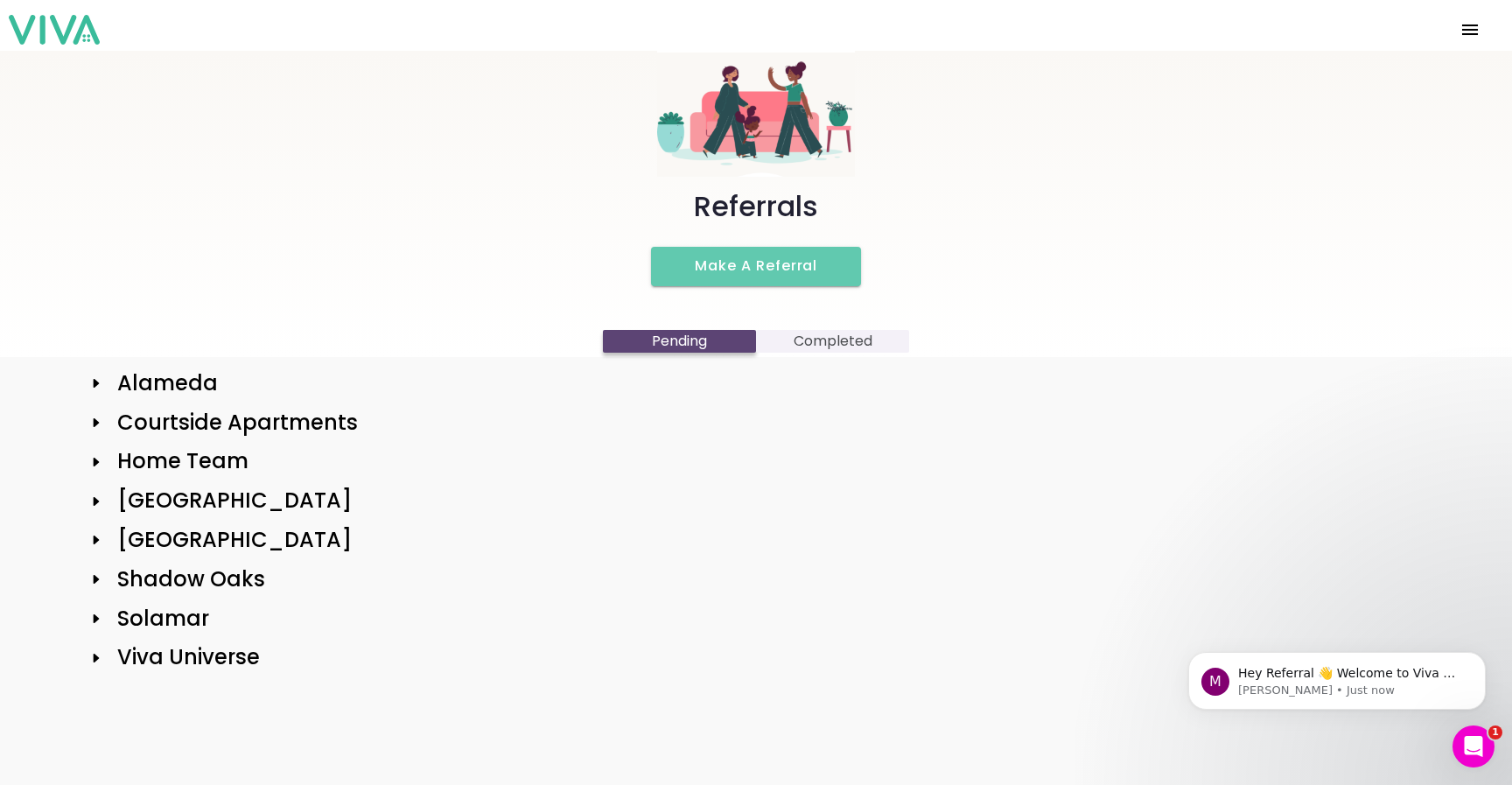
click at [197, 463] on h2 "Home Team" at bounding box center [176, 462] width 146 height 25
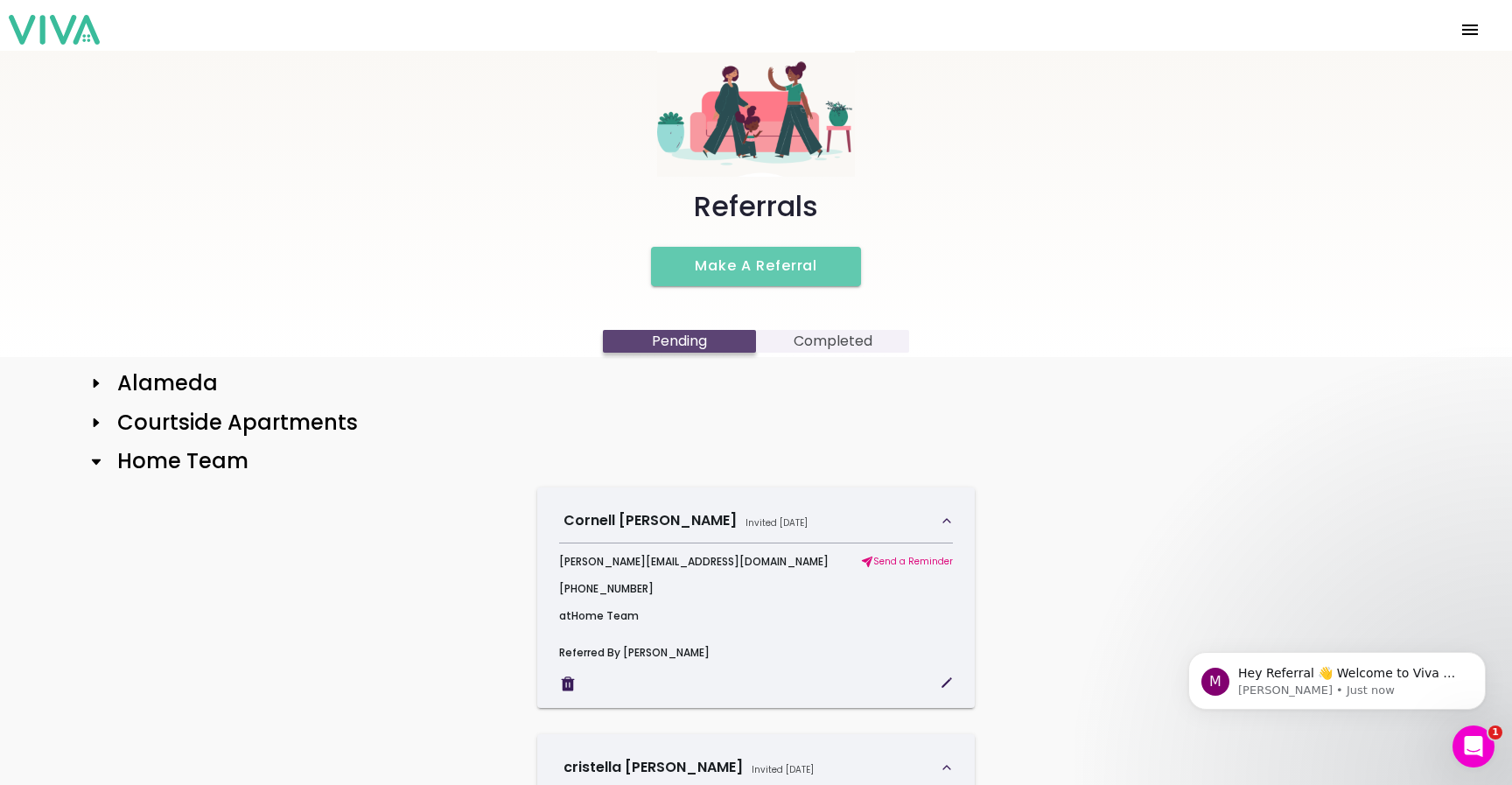
click at [227, 463] on h2 "Home Team" at bounding box center [176, 462] width 146 height 25
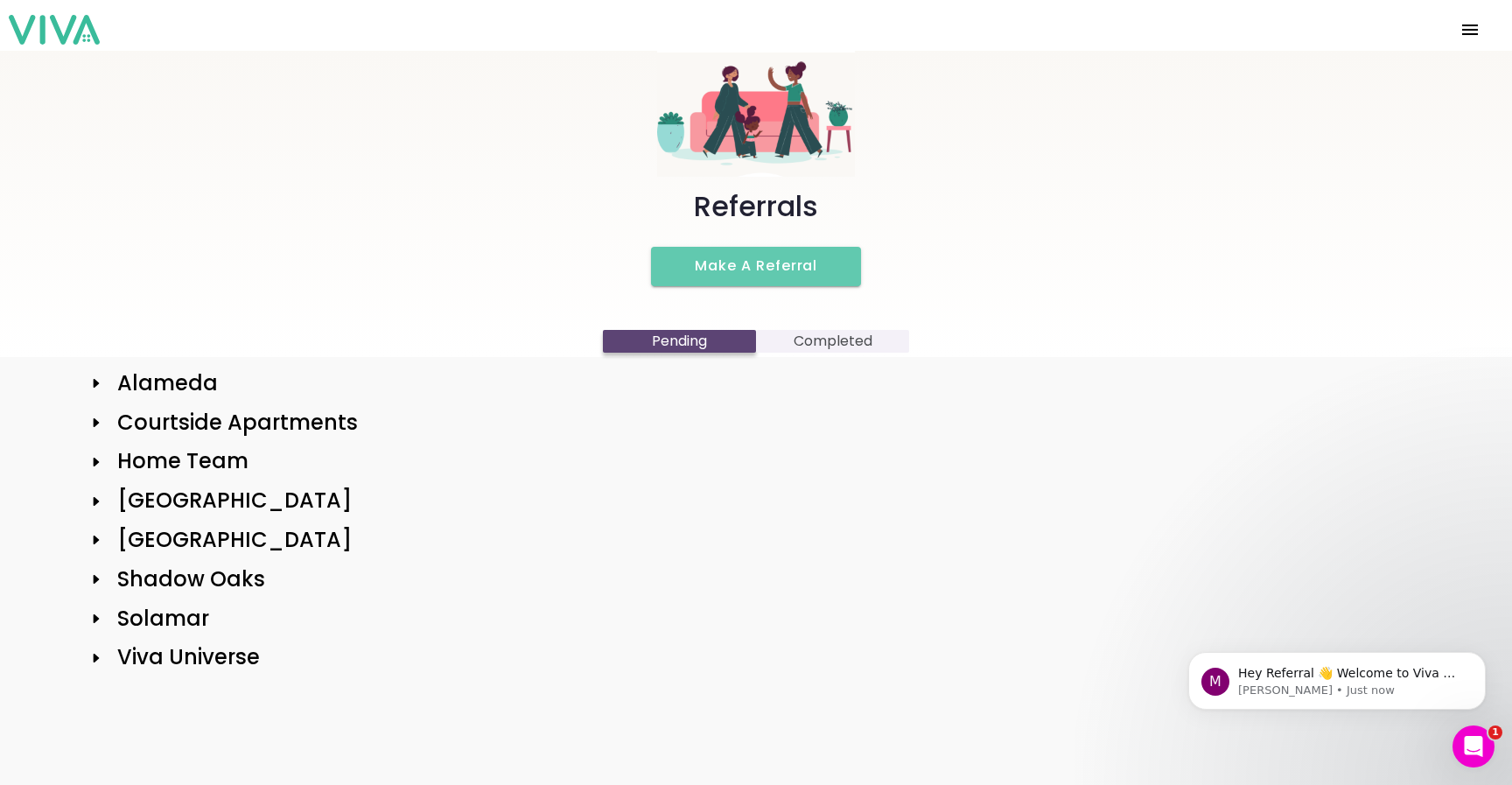
click at [200, 645] on h2 "Viva Universe" at bounding box center [181, 657] width 157 height 25
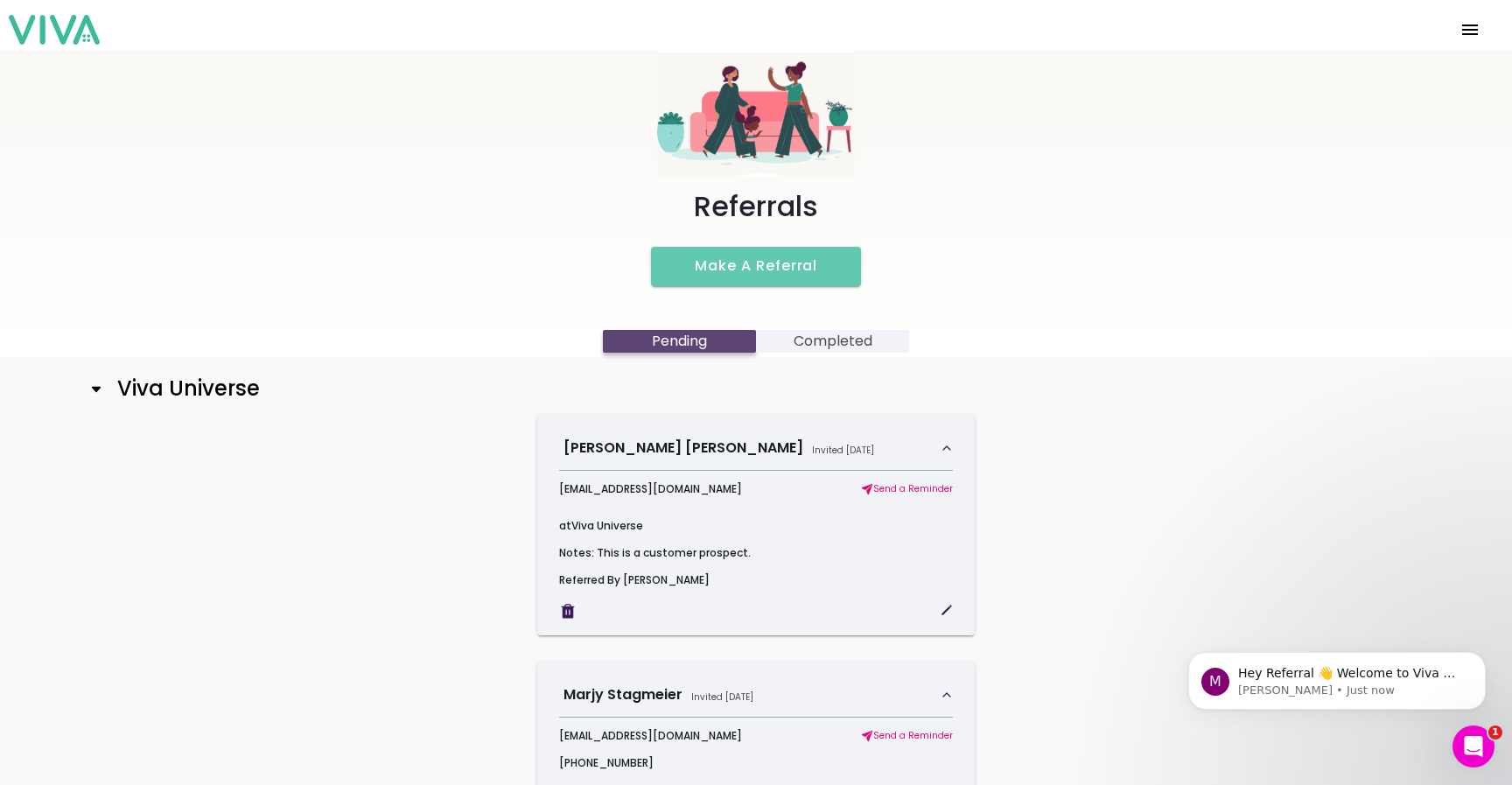
scroll to position [275, 0]
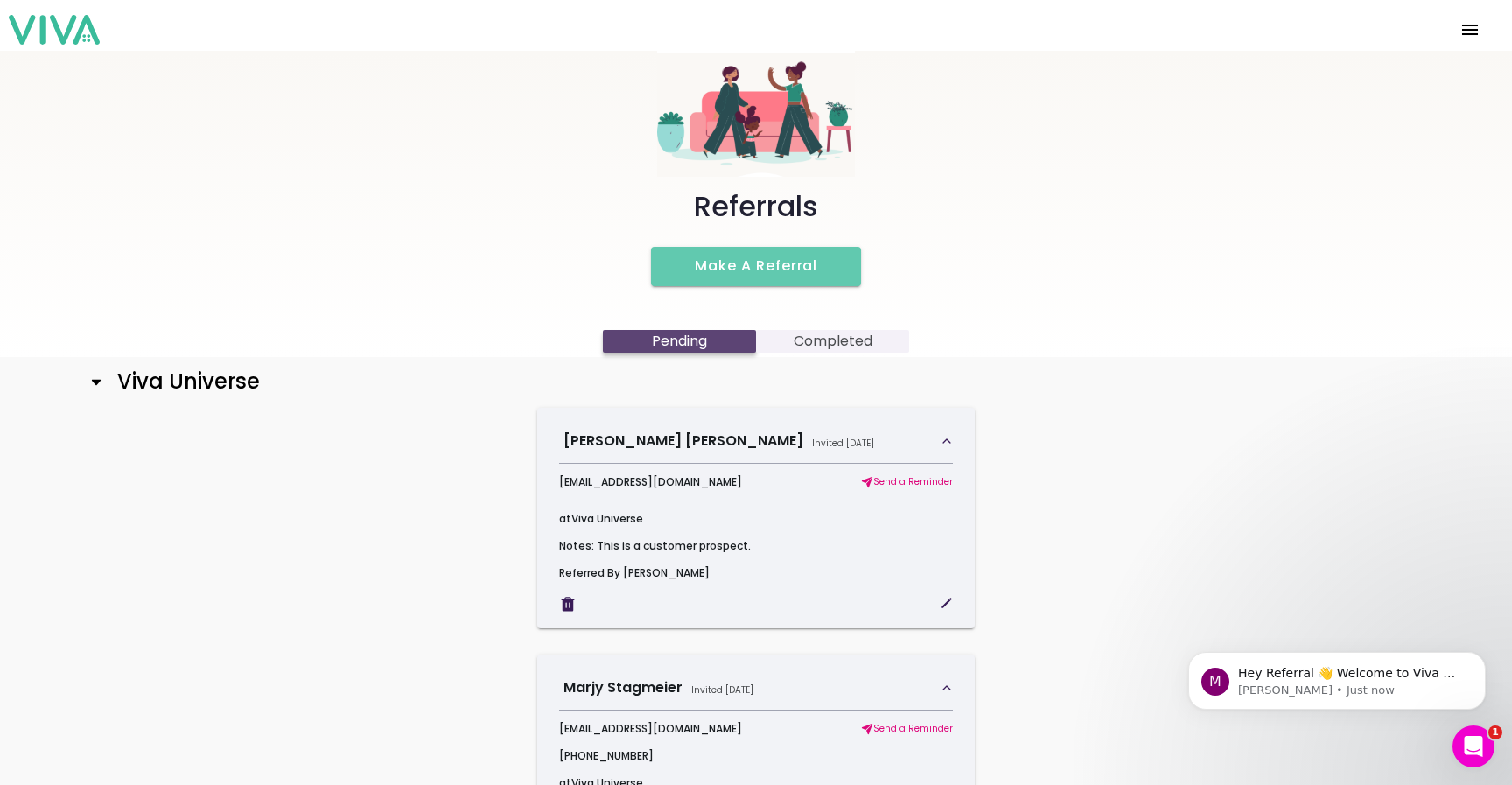
click at [182, 392] on h2 "Viva Universe" at bounding box center [181, 382] width 157 height 25
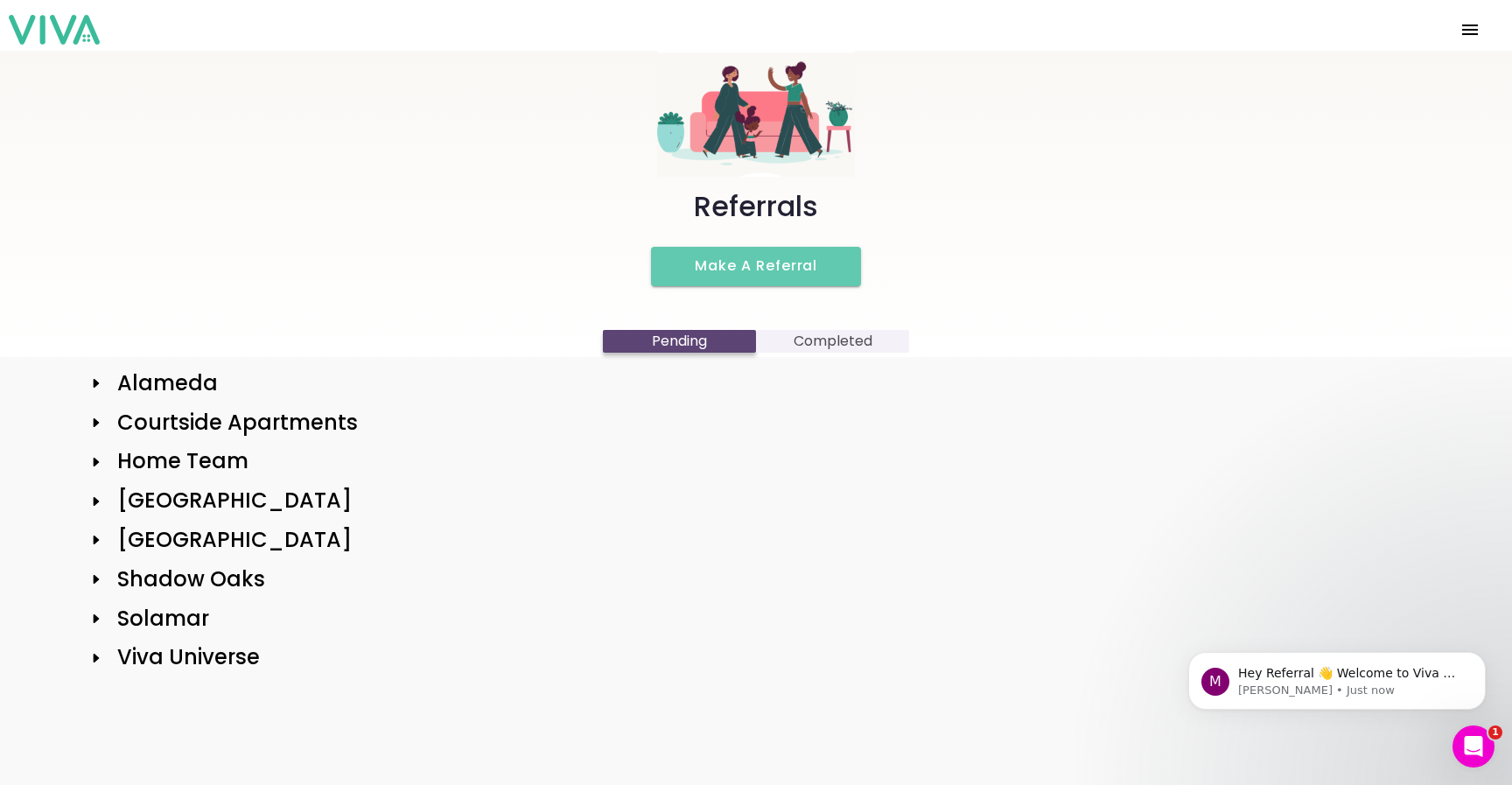
scroll to position [0, 0]
